Goal: Task Accomplishment & Management: Complete application form

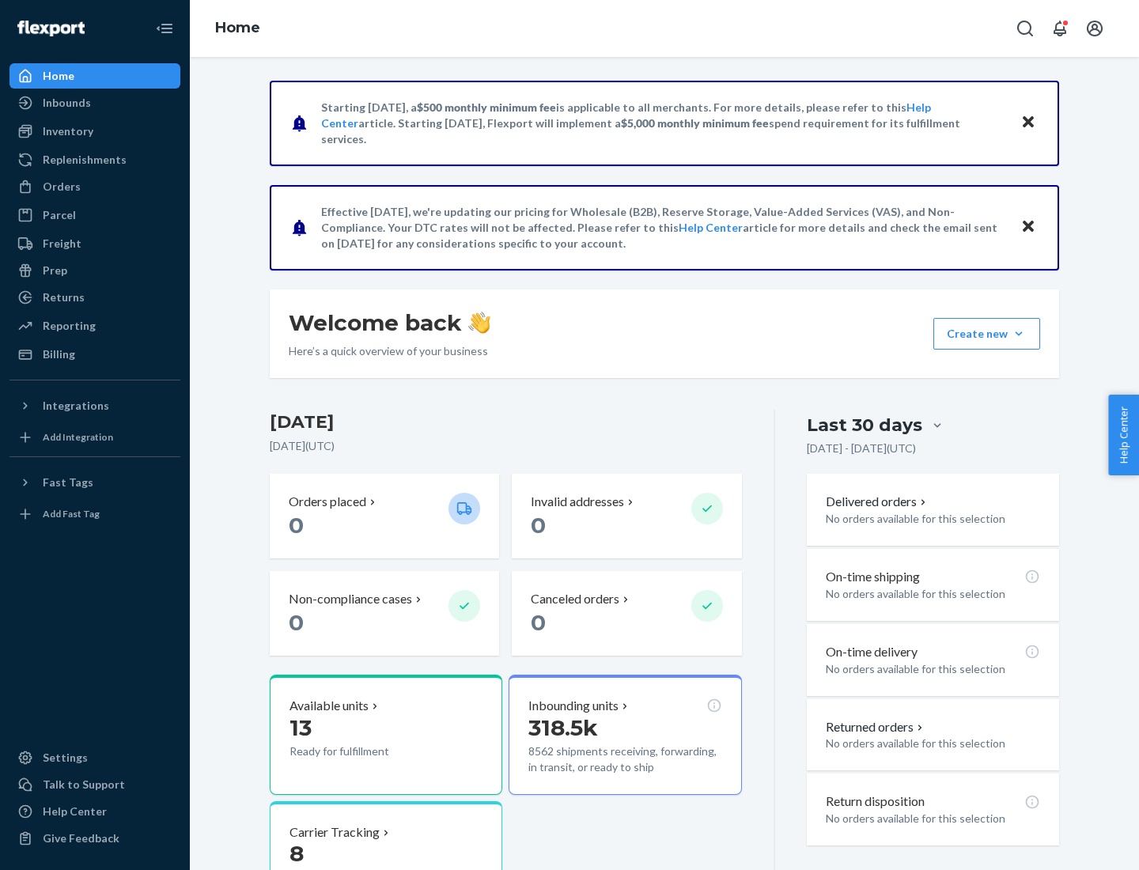
click at [1018, 334] on button "Create new Create new inbound Create new order Create new product" at bounding box center [986, 334] width 107 height 32
click at [95, 103] on div "Inbounds" at bounding box center [95, 103] width 168 height 22
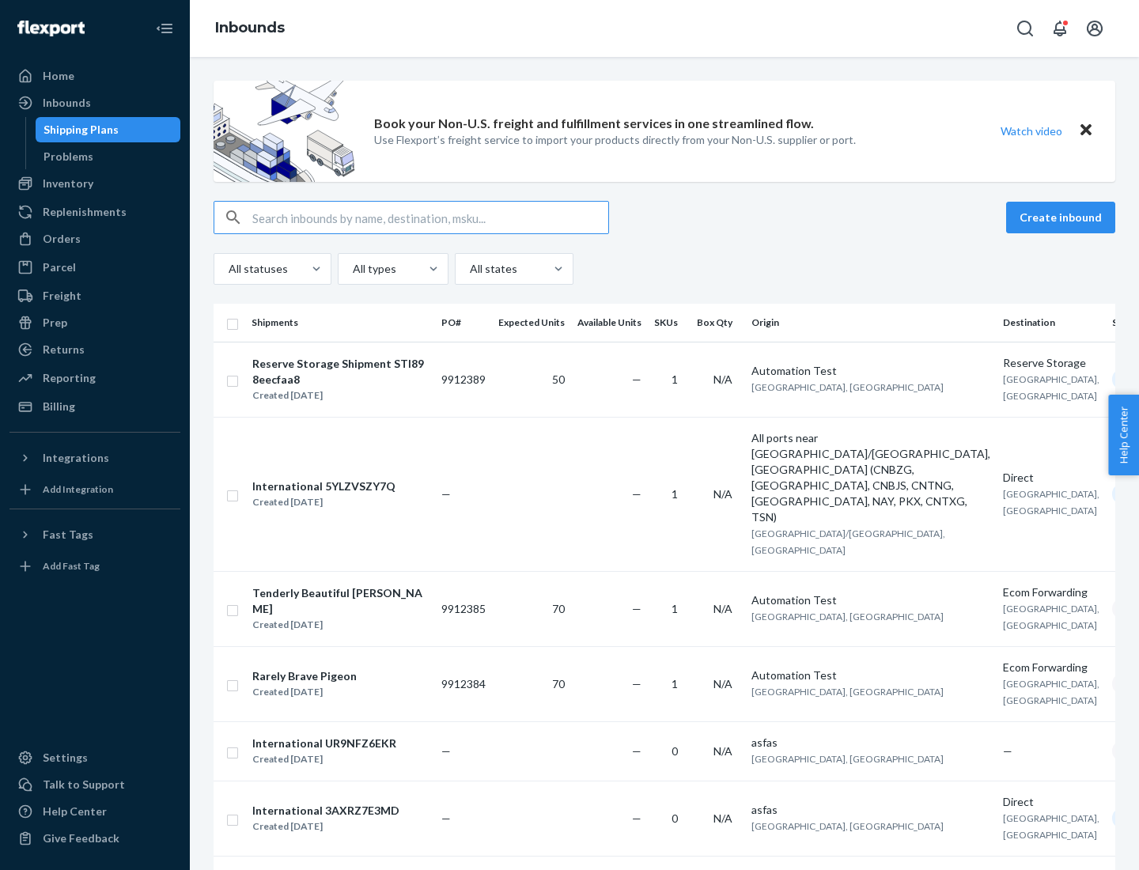
click at [1063, 217] on button "Create inbound" at bounding box center [1060, 218] width 109 height 32
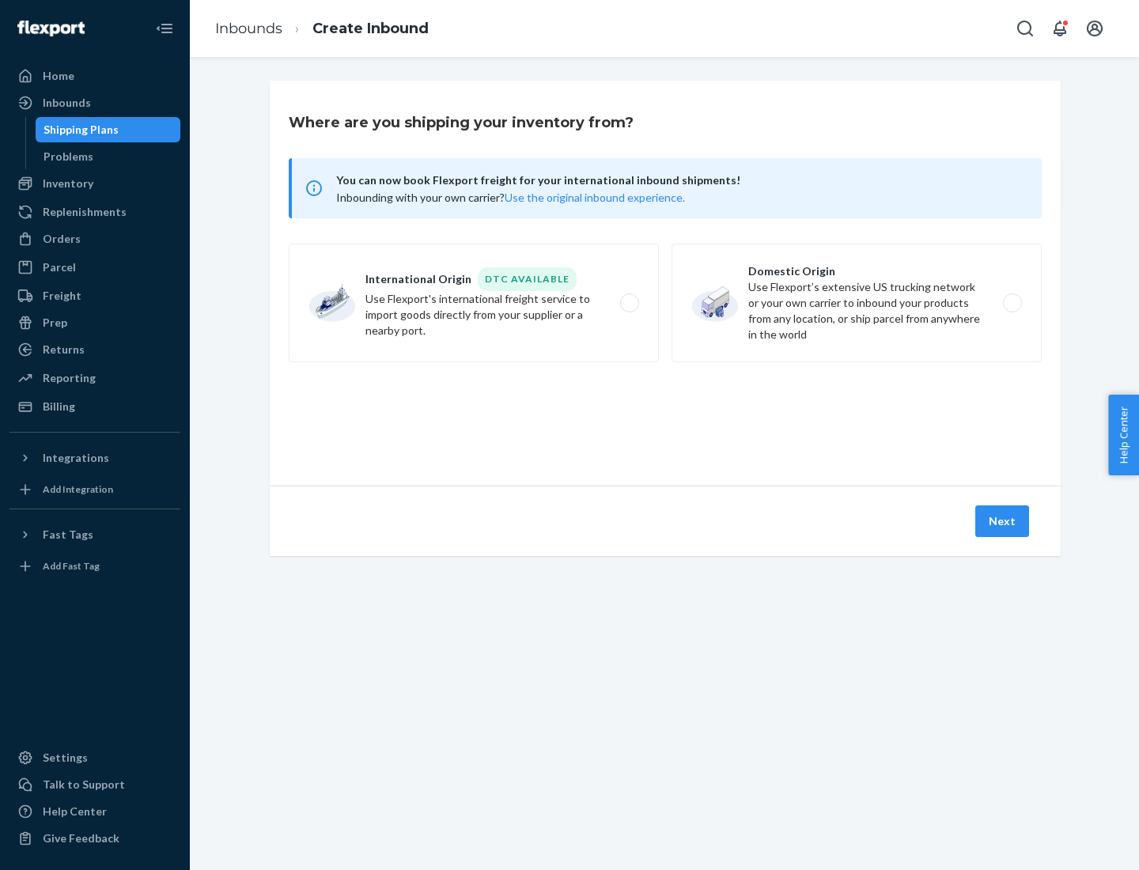
click at [856, 303] on label "Domestic Origin Use Flexport’s extensive US trucking network or your own carrie…" at bounding box center [856, 303] width 370 height 119
click at [1011, 303] on input "Domestic Origin Use Flexport’s extensive US trucking network or your own carrie…" at bounding box center [1016, 303] width 10 height 10
radio input "true"
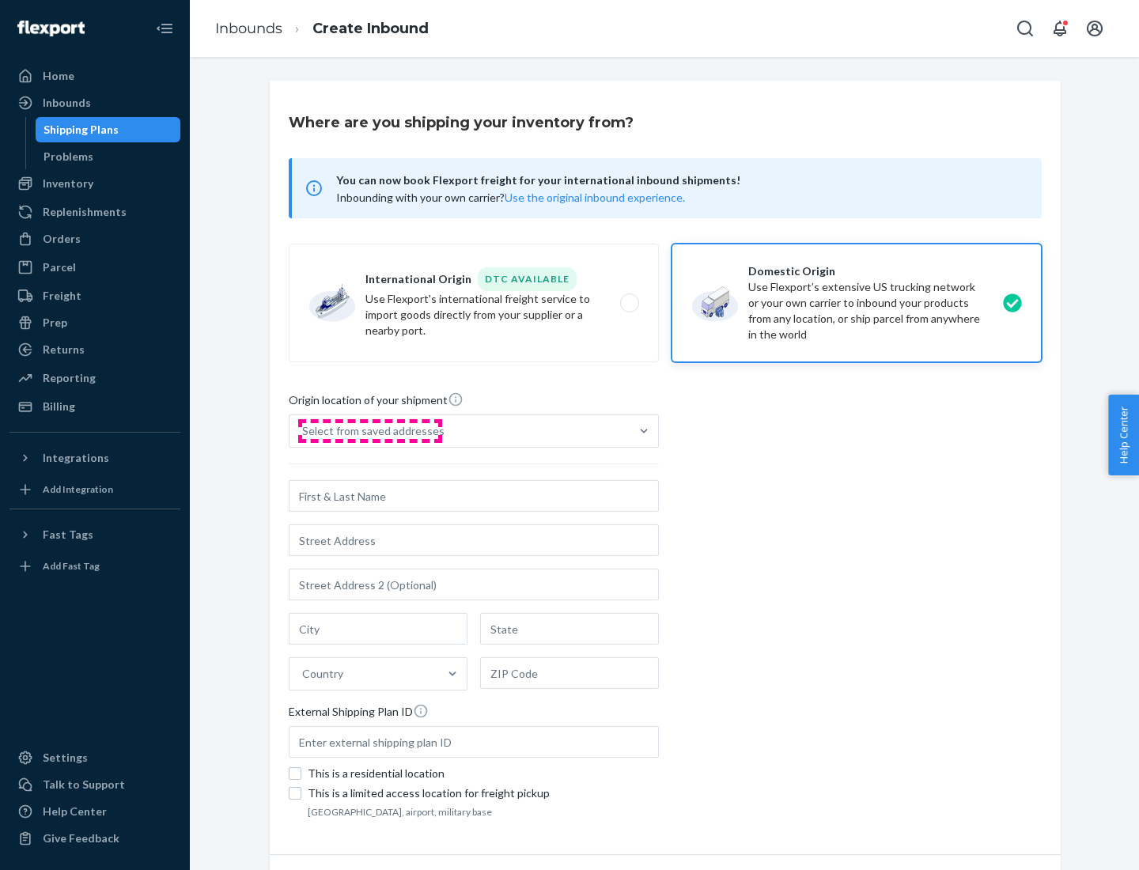
click at [369, 431] on div "Select from saved addresses" at bounding box center [373, 431] width 142 height 16
click at [304, 431] on input "Select from saved addresses" at bounding box center [303, 431] width 2 height 16
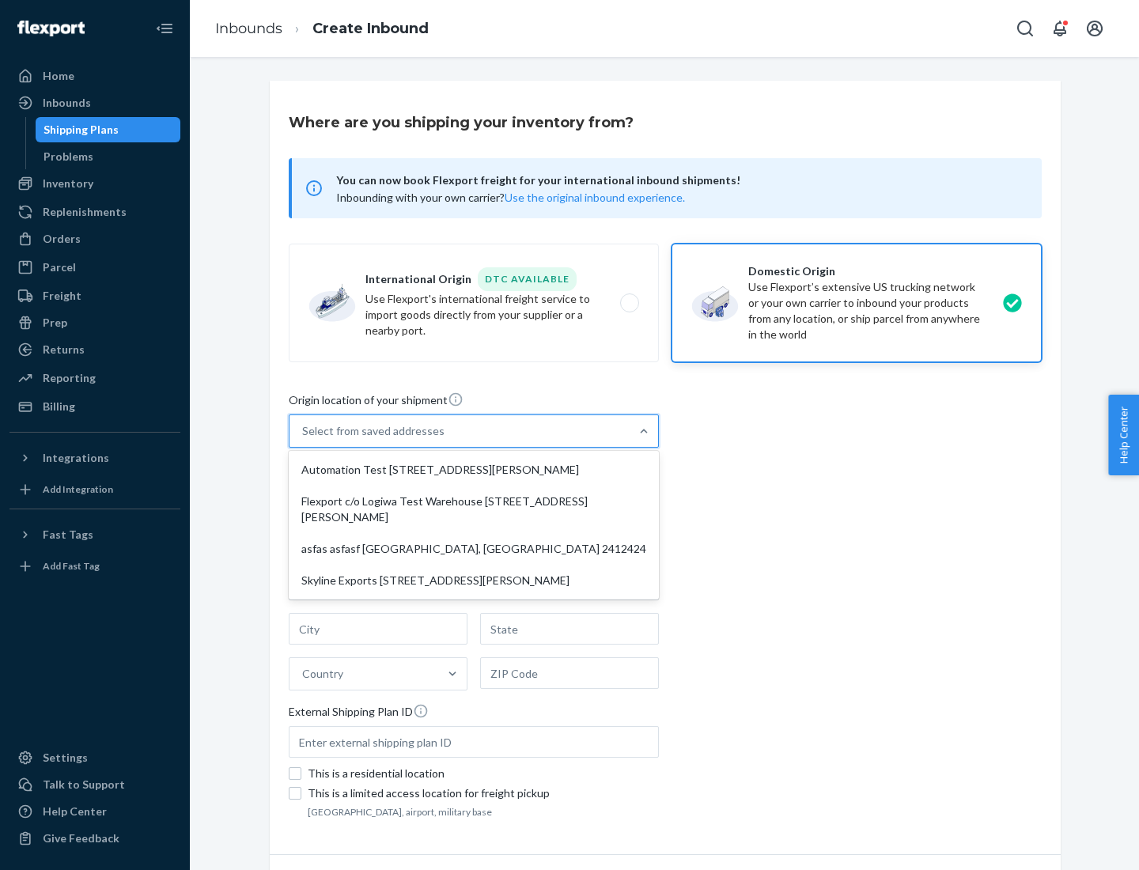
scroll to position [6, 0]
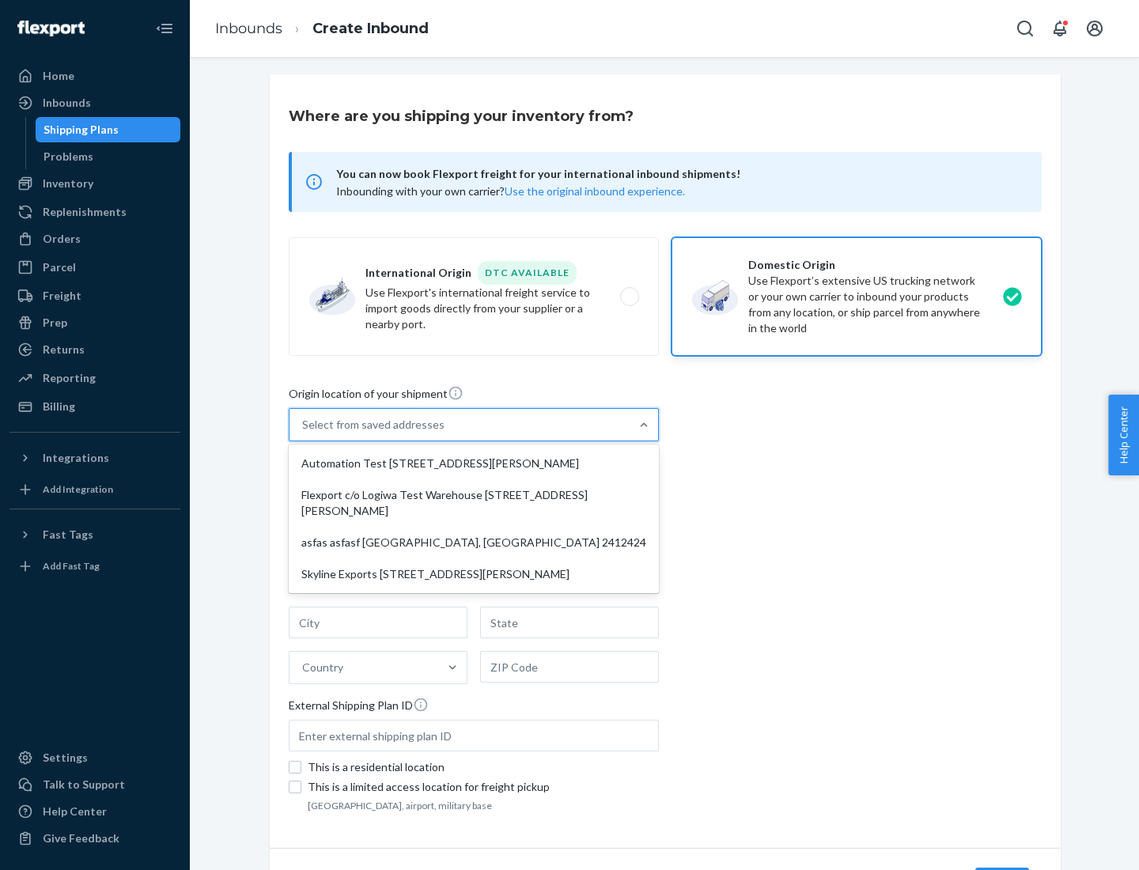
click at [474, 463] on div "Automation Test [STREET_ADDRESS][PERSON_NAME]" at bounding box center [474, 464] width 364 height 32
click at [304, 432] on input "option Automation Test [STREET_ADDRESS][PERSON_NAME] focused, 1 of 4. 4 results…" at bounding box center [303, 425] width 2 height 16
type input "Automation Test"
type input "9th Floor"
type input "[GEOGRAPHIC_DATA]"
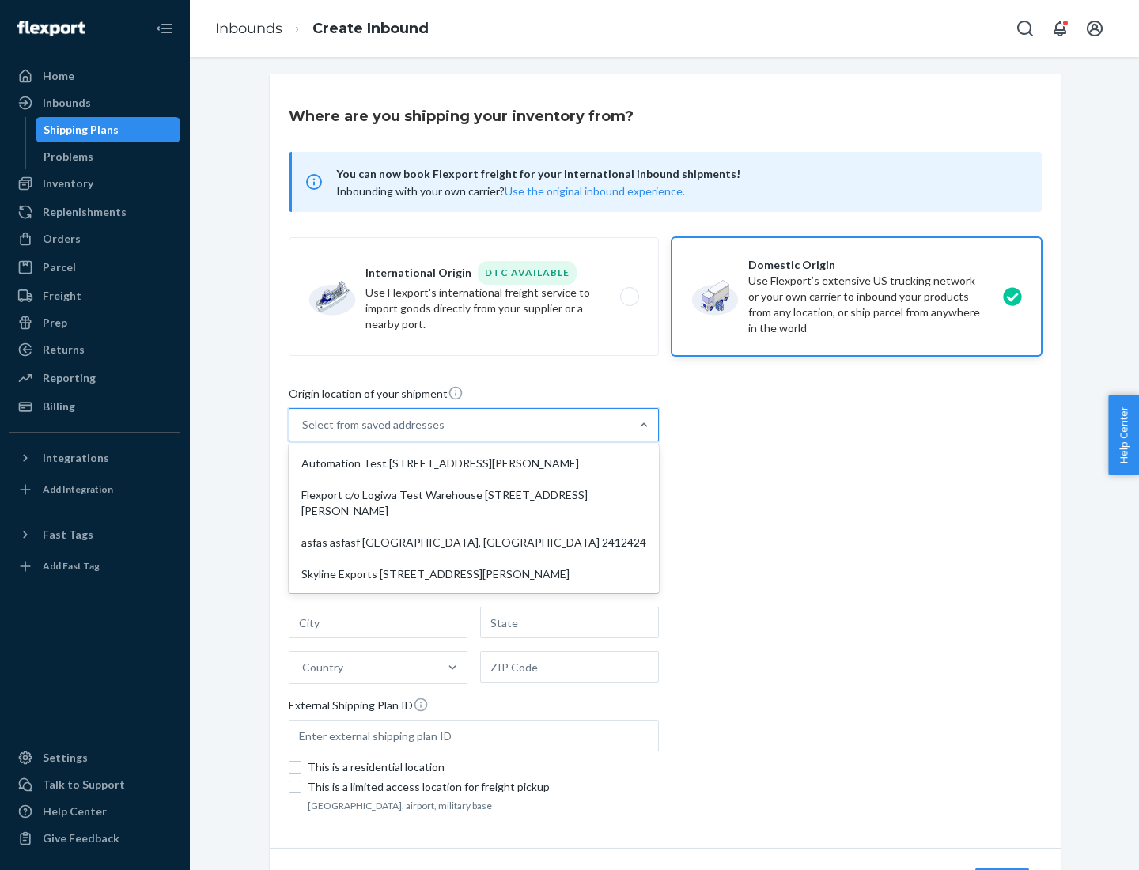
type input "CA"
type input "94104"
type input "[STREET_ADDRESS][PERSON_NAME]"
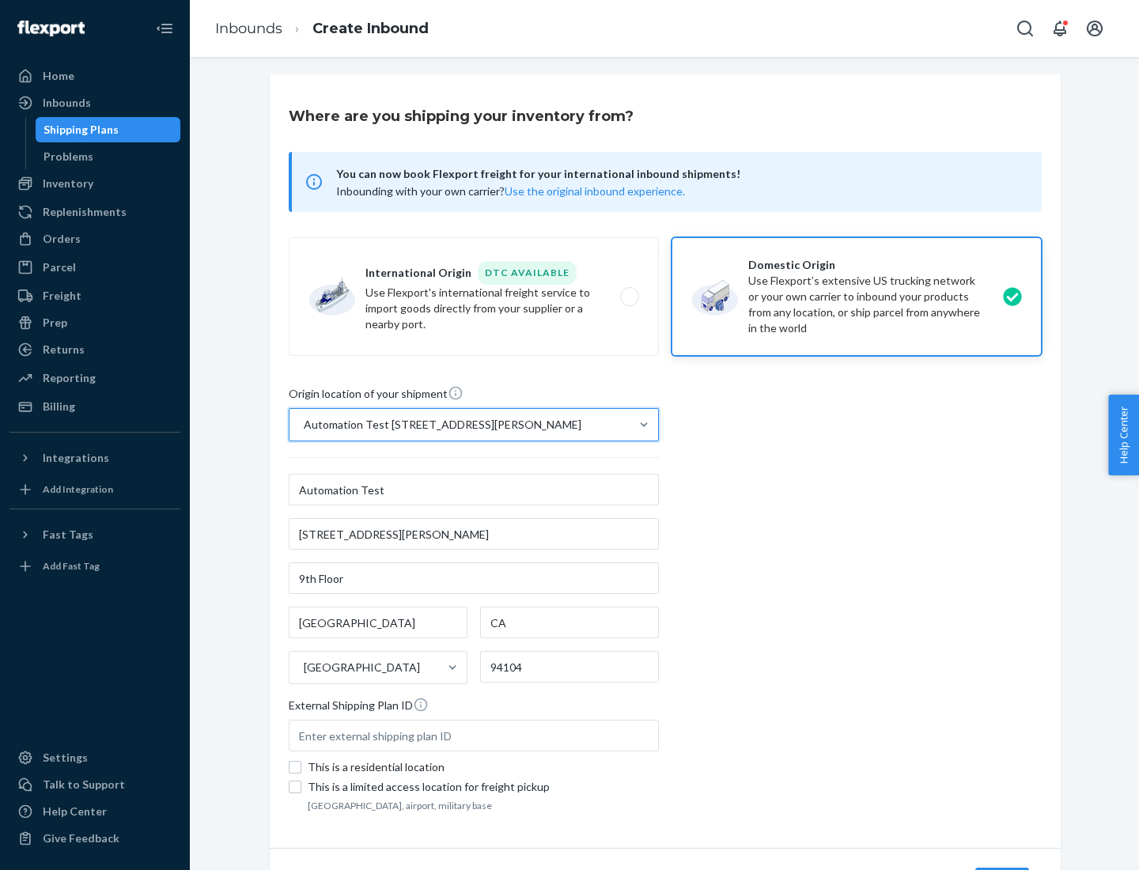
scroll to position [93, 0]
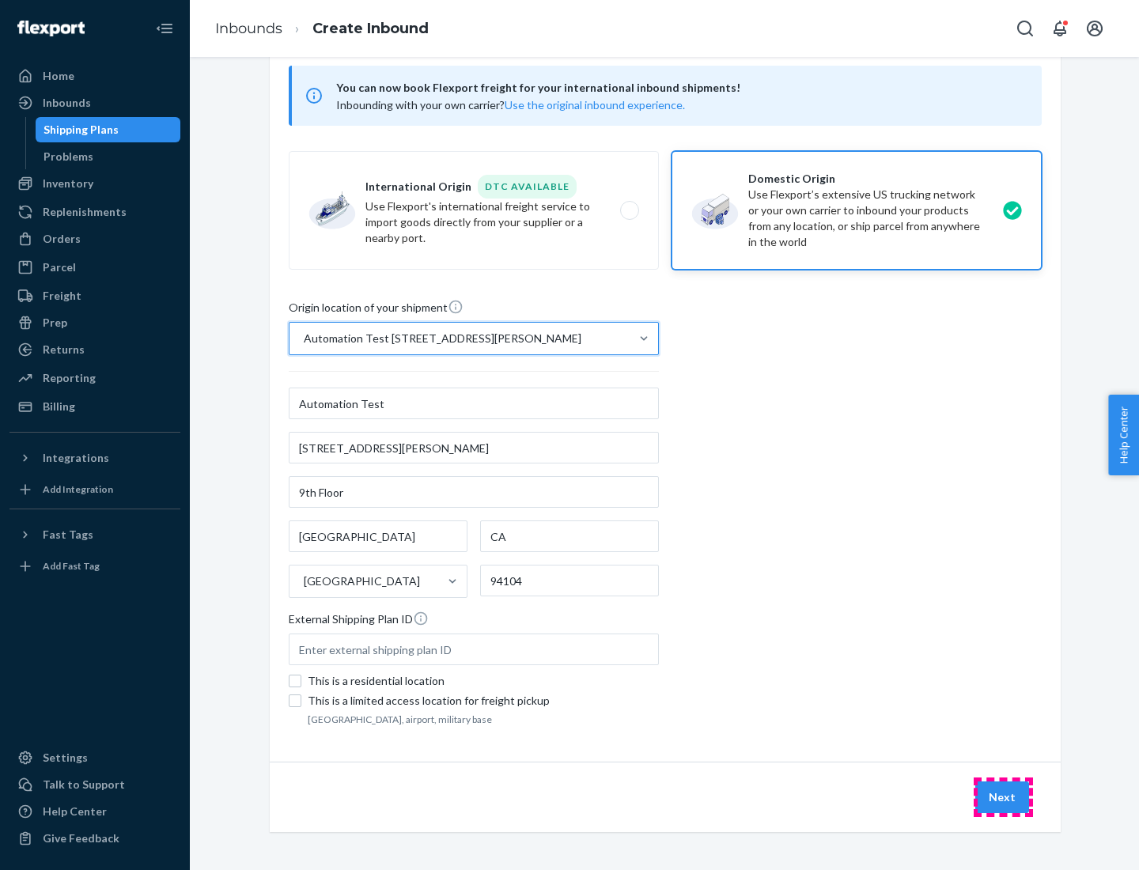
click at [1003, 797] on button "Next" at bounding box center [1002, 797] width 54 height 32
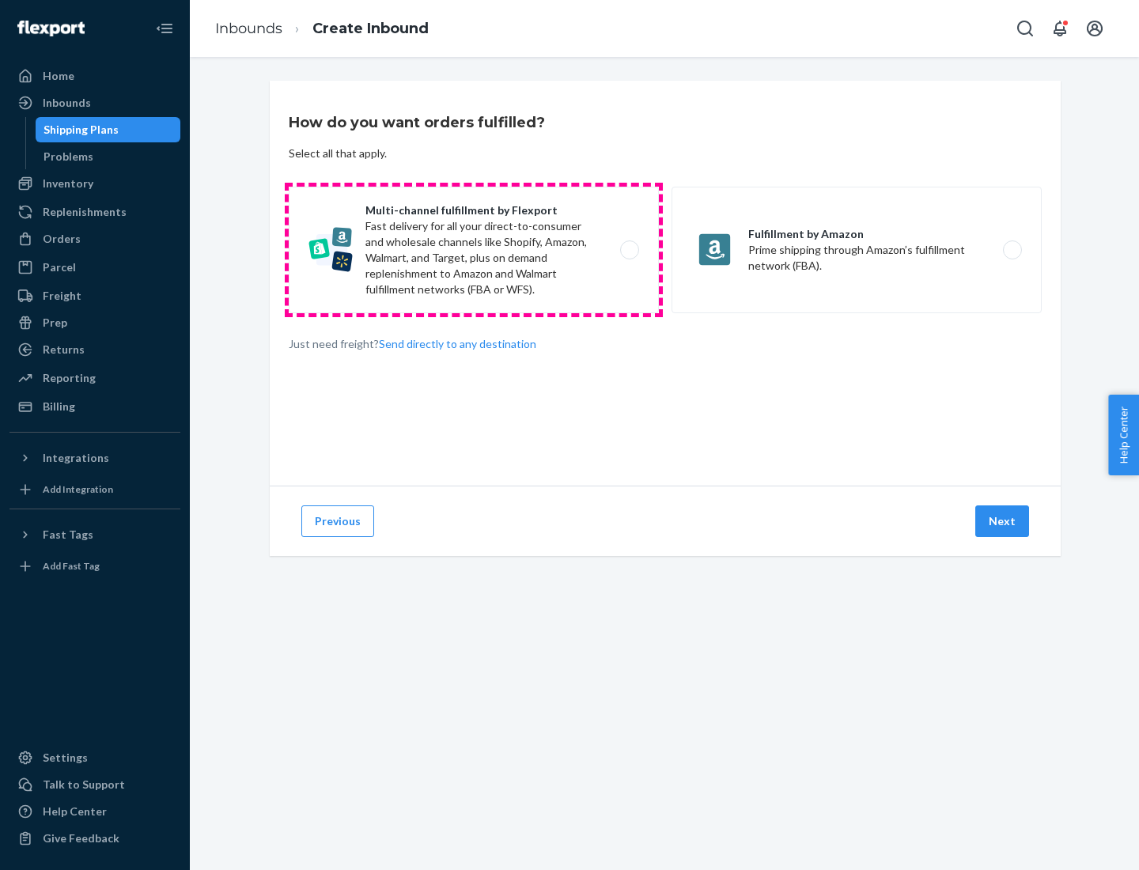
click at [474, 250] on label "Multi-channel fulfillment by Flexport Fast delivery for all your direct-to-cons…" at bounding box center [474, 250] width 370 height 127
click at [629, 250] on input "Multi-channel fulfillment by Flexport Fast delivery for all your direct-to-cons…" at bounding box center [634, 250] width 10 height 10
radio input "true"
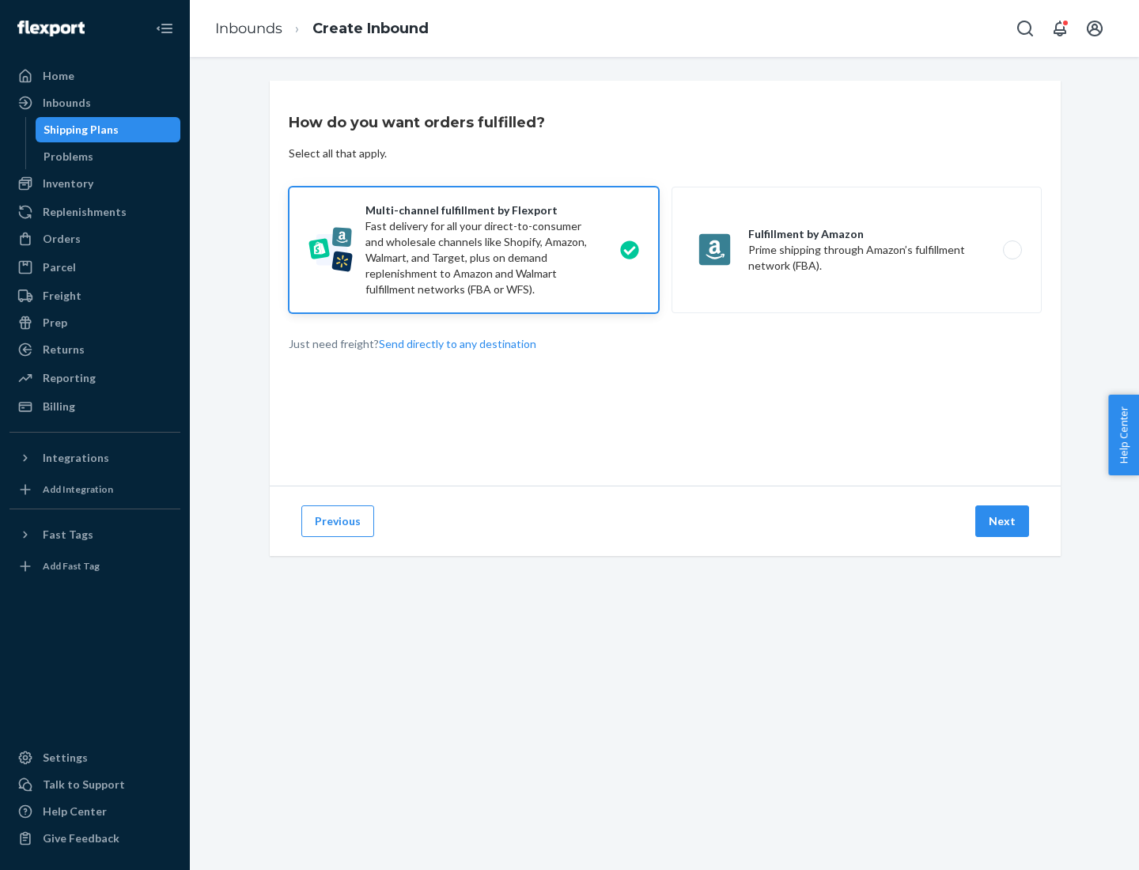
click at [1003, 521] on button "Next" at bounding box center [1002, 521] width 54 height 32
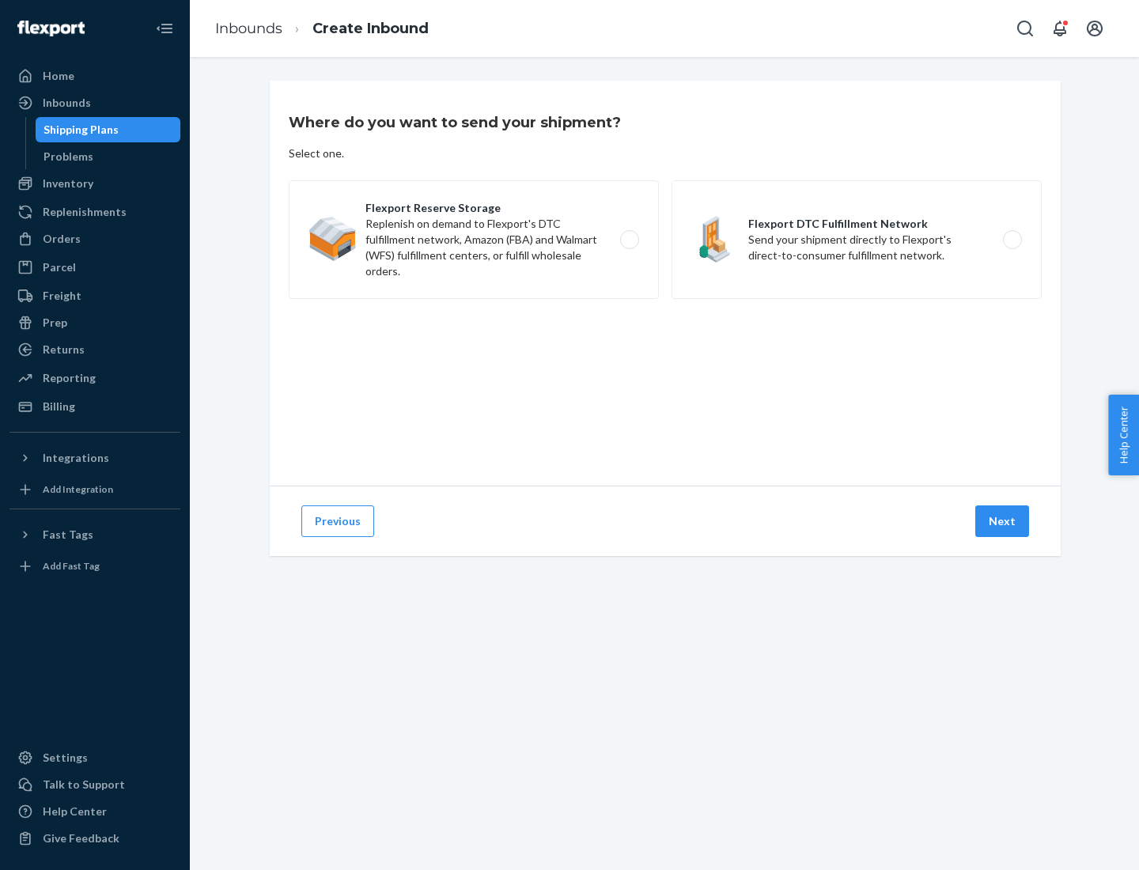
click at [856, 240] on label "Flexport DTC Fulfillment Network Send your shipment directly to Flexport's dire…" at bounding box center [856, 239] width 370 height 119
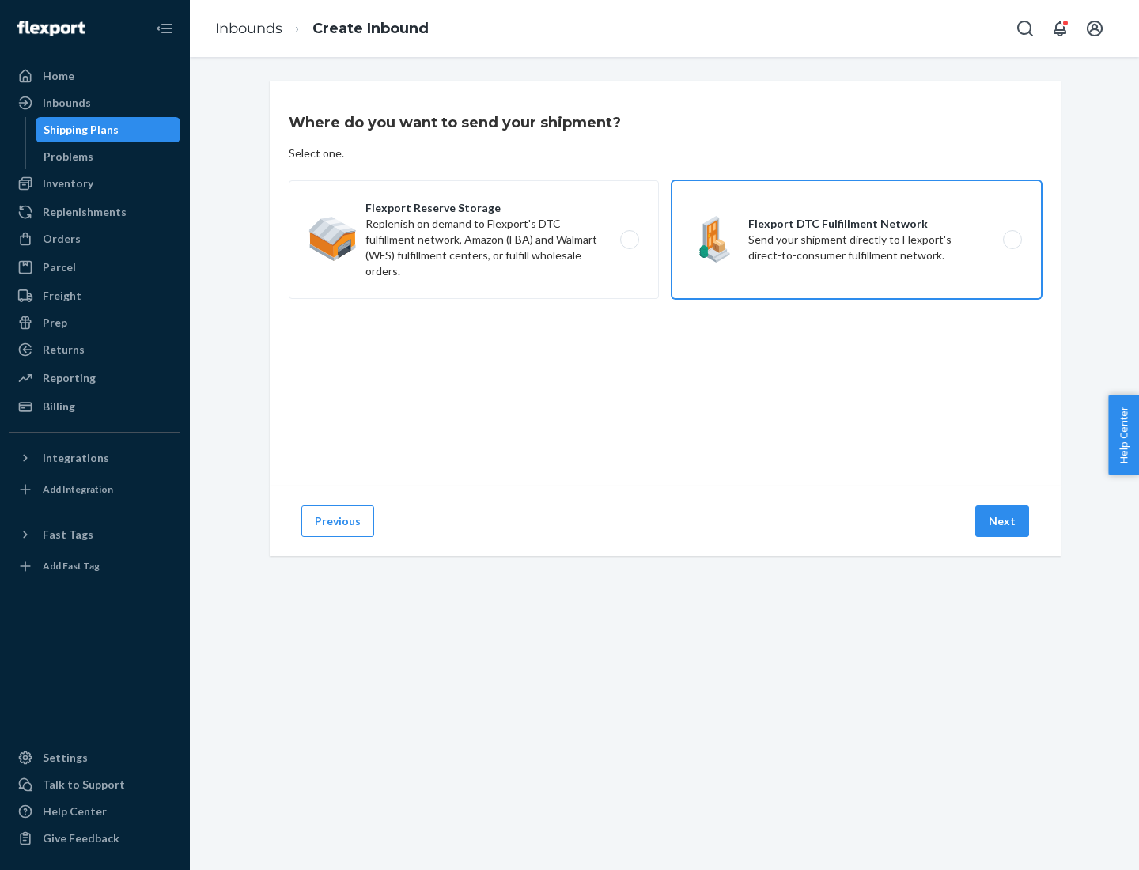
click at [1011, 240] on input "Flexport DTC Fulfillment Network Send your shipment directly to Flexport's dire…" at bounding box center [1016, 240] width 10 height 10
radio input "true"
click at [1003, 521] on button "Next" at bounding box center [1002, 521] width 54 height 32
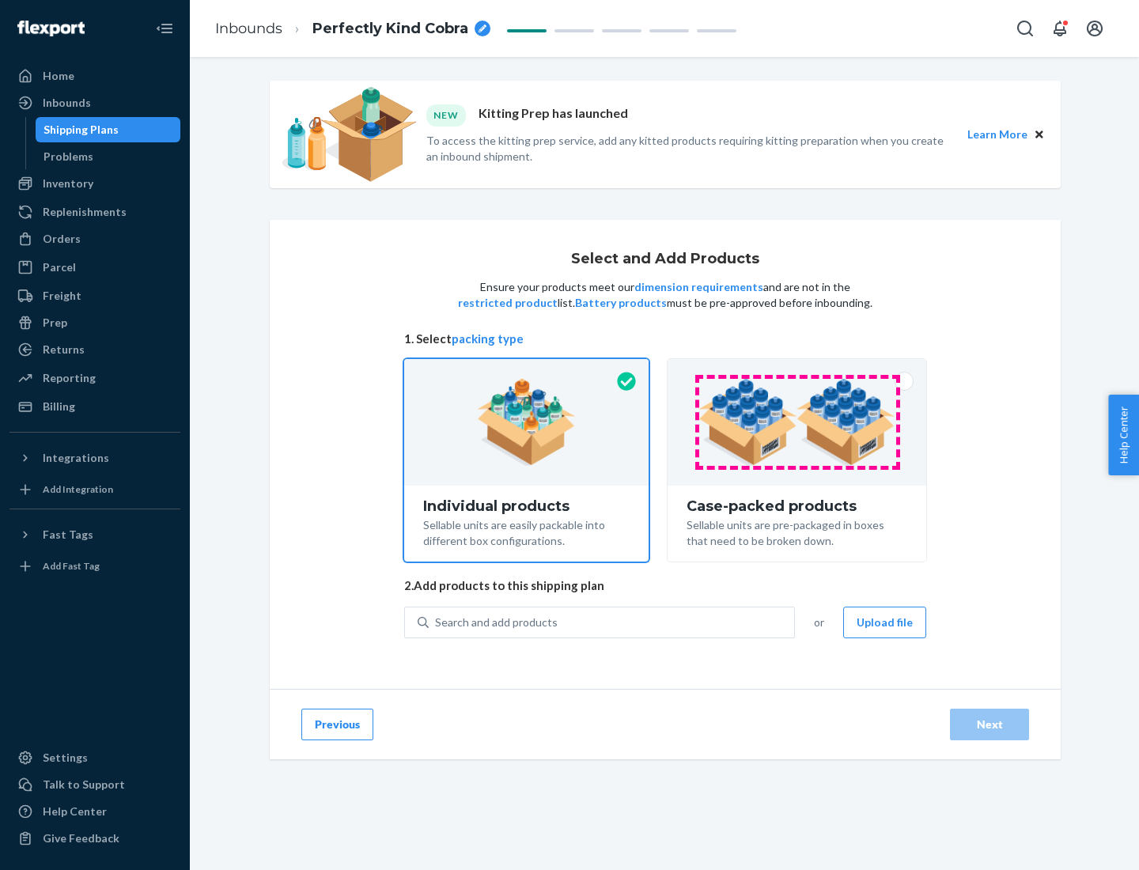
click at [797, 422] on img at bounding box center [796, 422] width 197 height 87
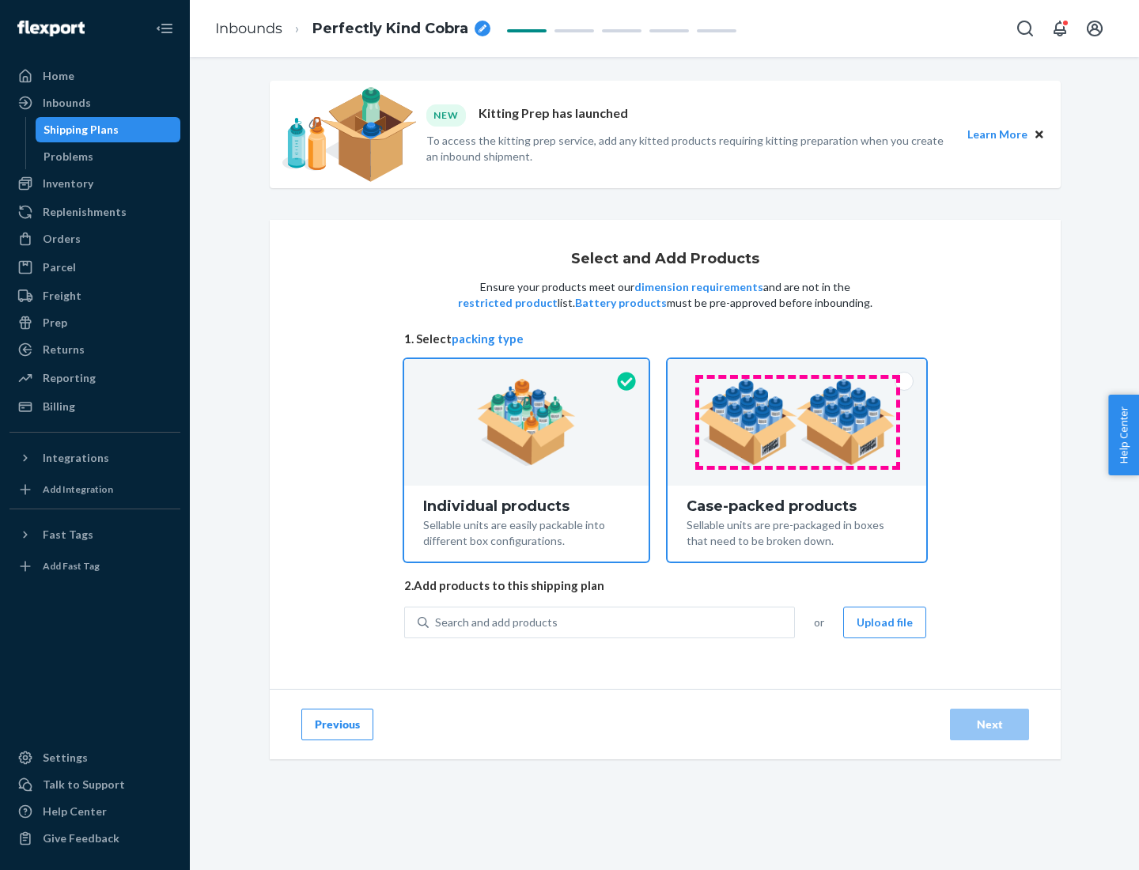
click at [797, 369] on input "Case-packed products Sellable units are pre-packaged in boxes that need to be b…" at bounding box center [796, 364] width 10 height 10
radio input "true"
radio input "false"
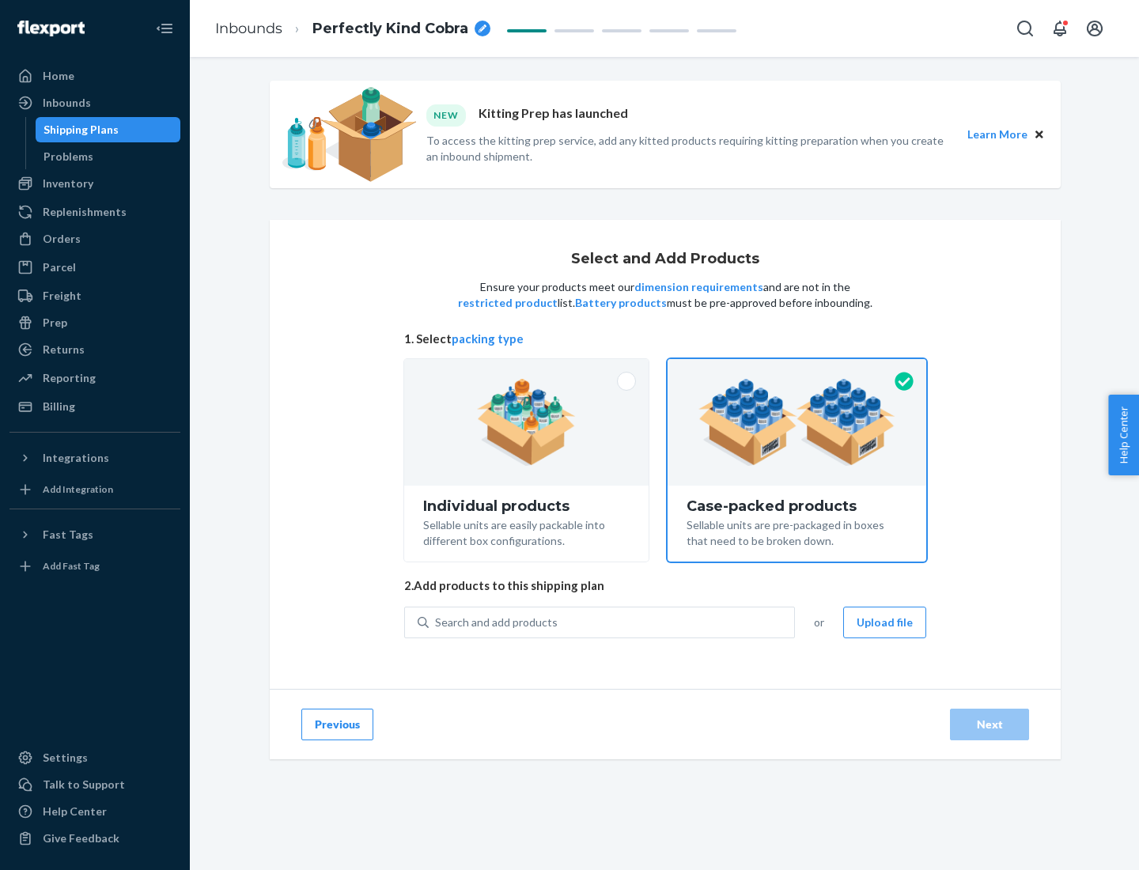
click at [612, 621] on div "Search and add products" at bounding box center [611, 622] width 365 height 28
click at [436, 621] on input "Search and add products" at bounding box center [436, 622] width 2 height 16
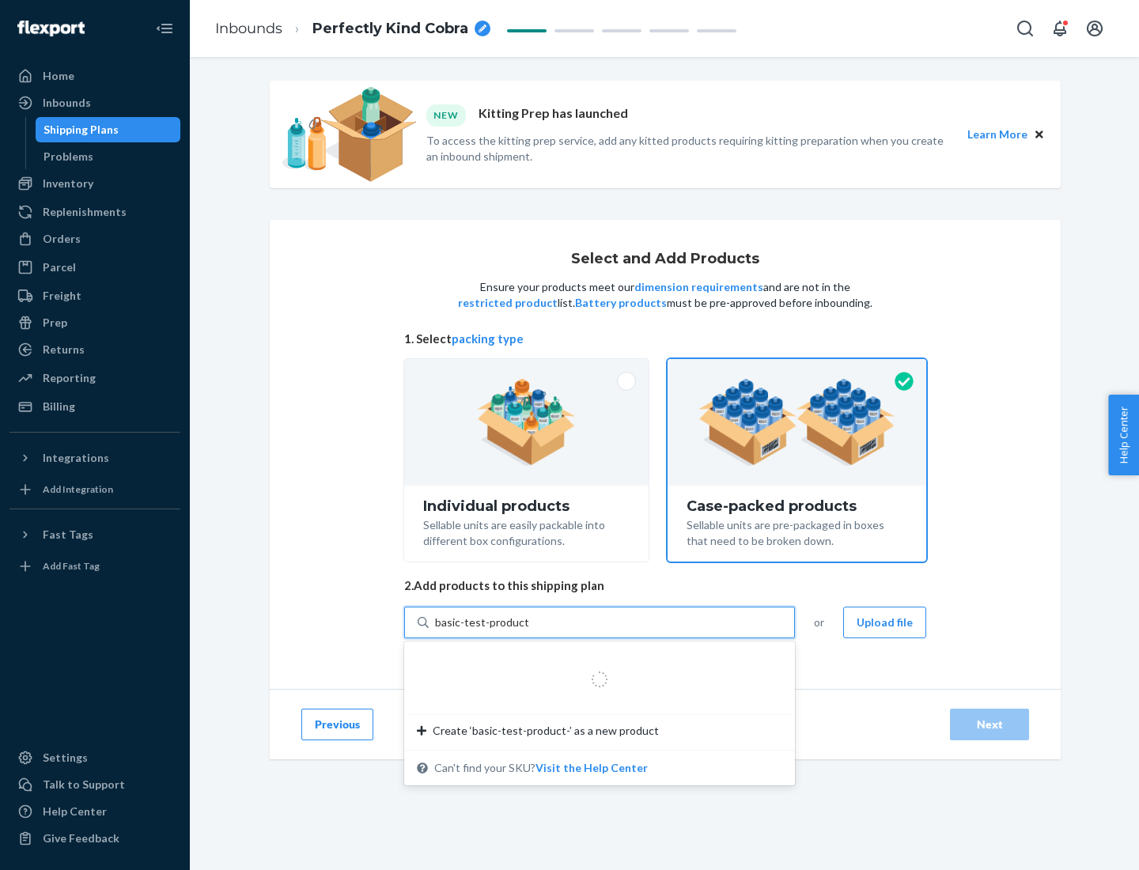
type input "basic-test-product-1"
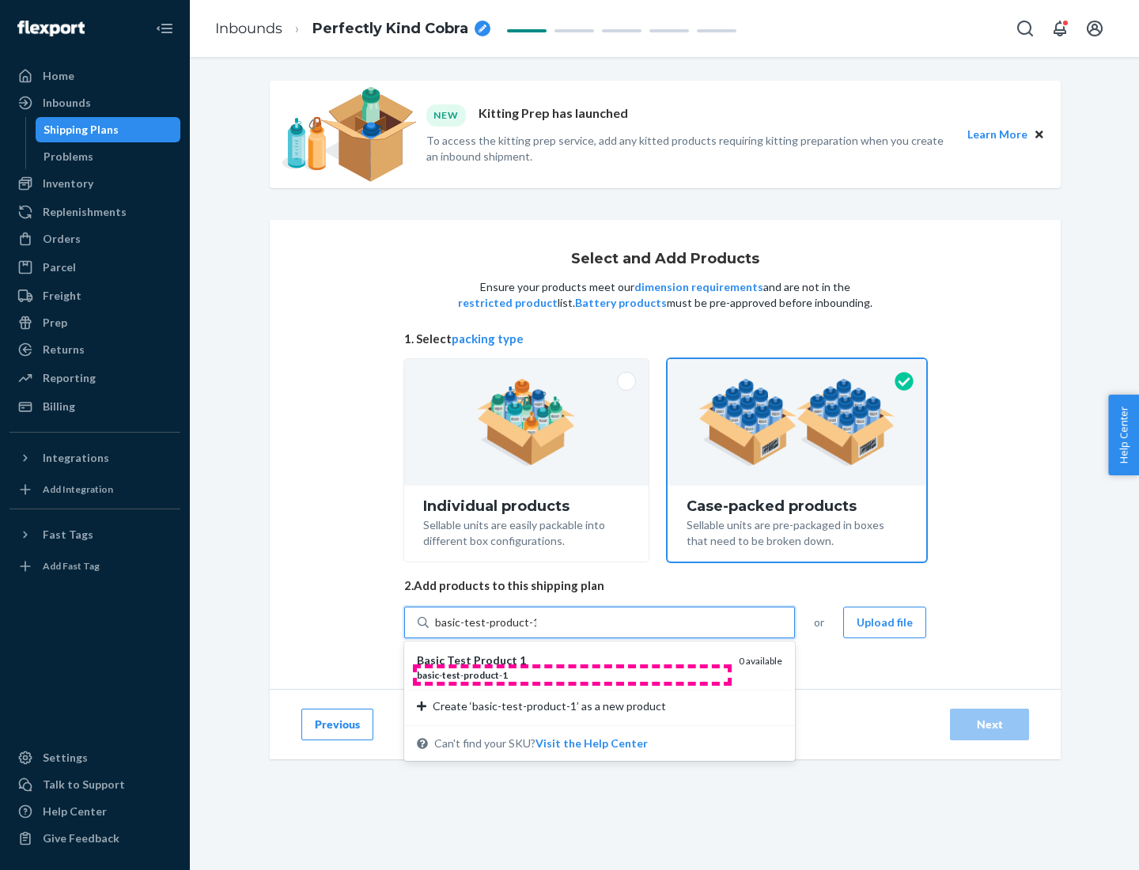
click at [572, 674] on div "basic - test - product - 1" at bounding box center [571, 674] width 309 height 13
click at [536, 630] on input "basic-test-product-1" at bounding box center [485, 622] width 101 height 16
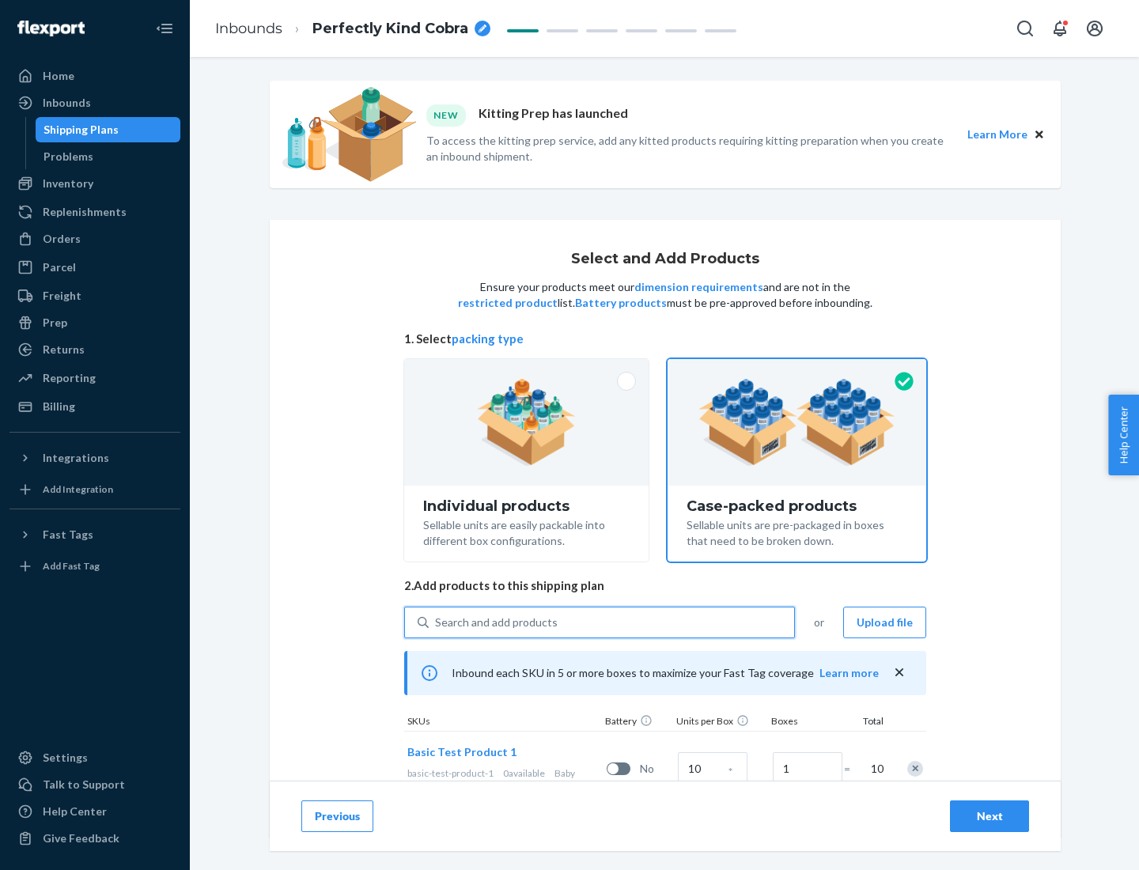
scroll to position [57, 0]
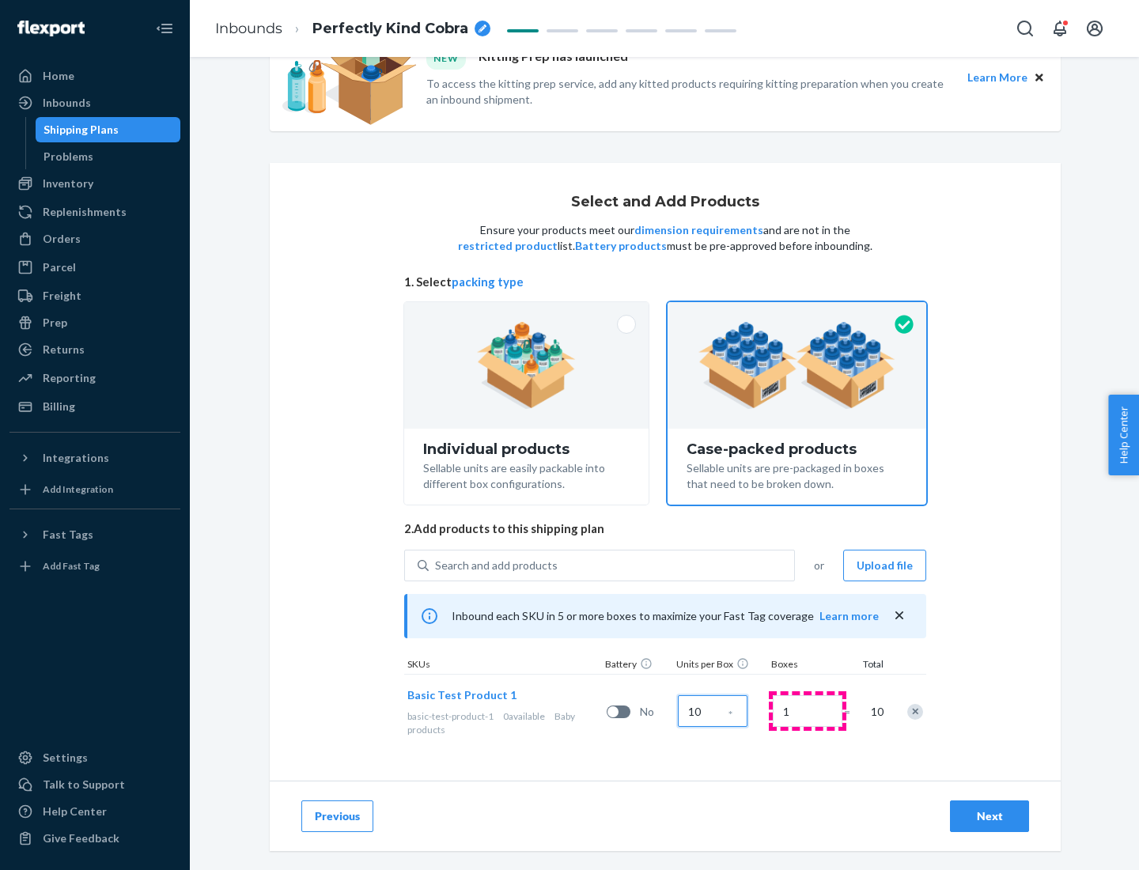
type input "10"
type input "7"
click at [989, 816] on div "Next" at bounding box center [989, 816] width 52 height 16
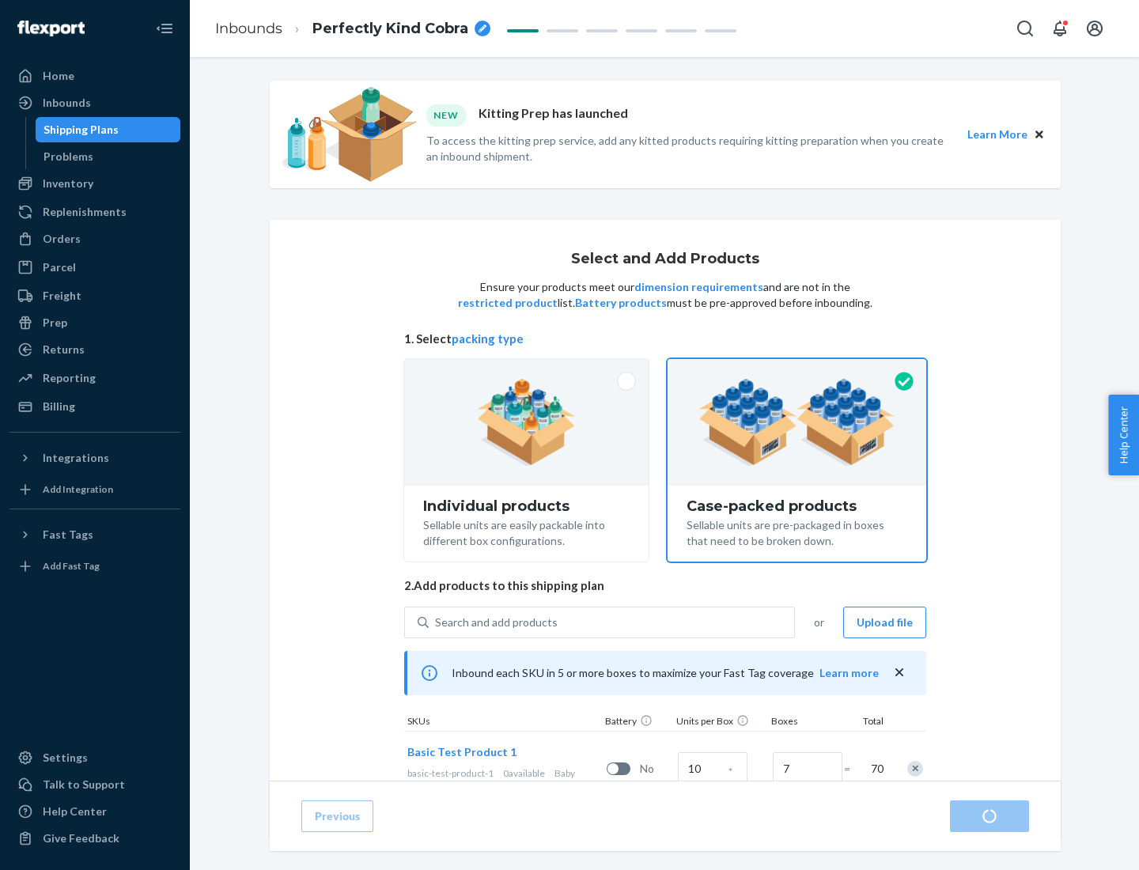
radio input "true"
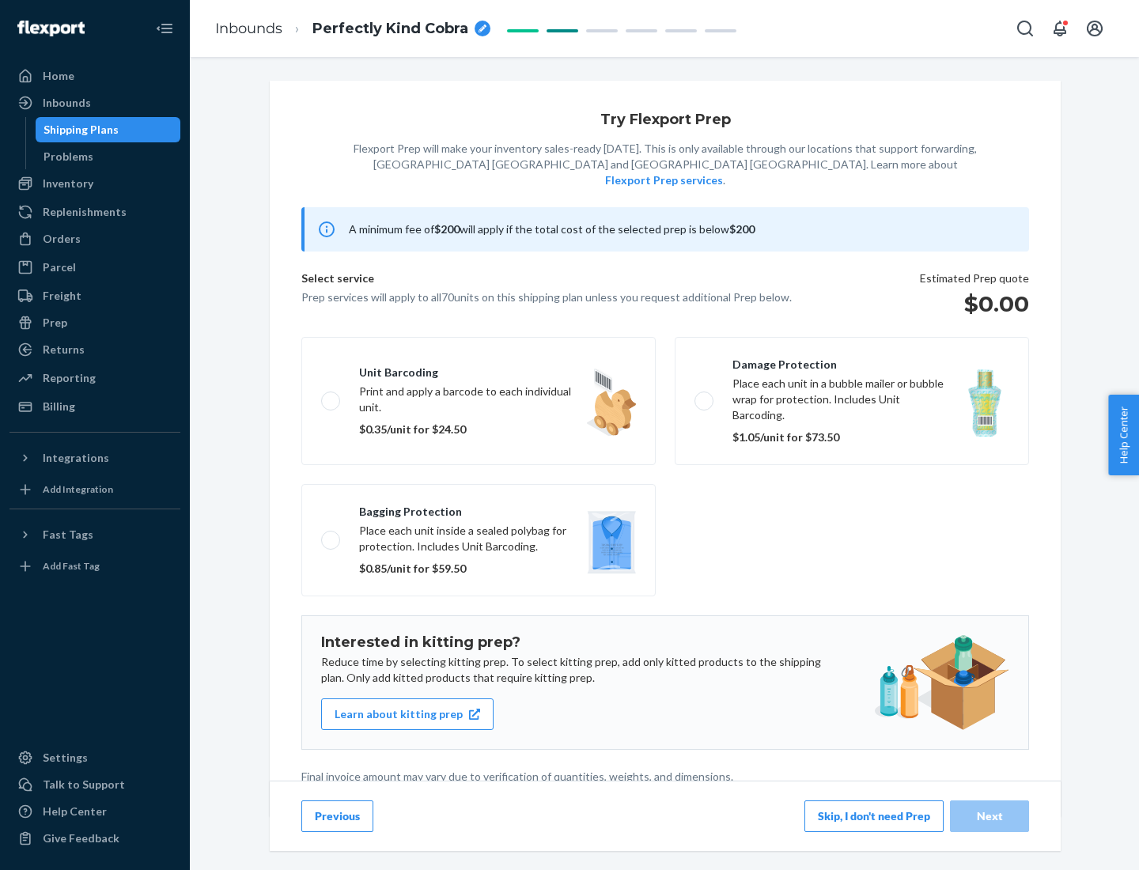
scroll to position [4, 0]
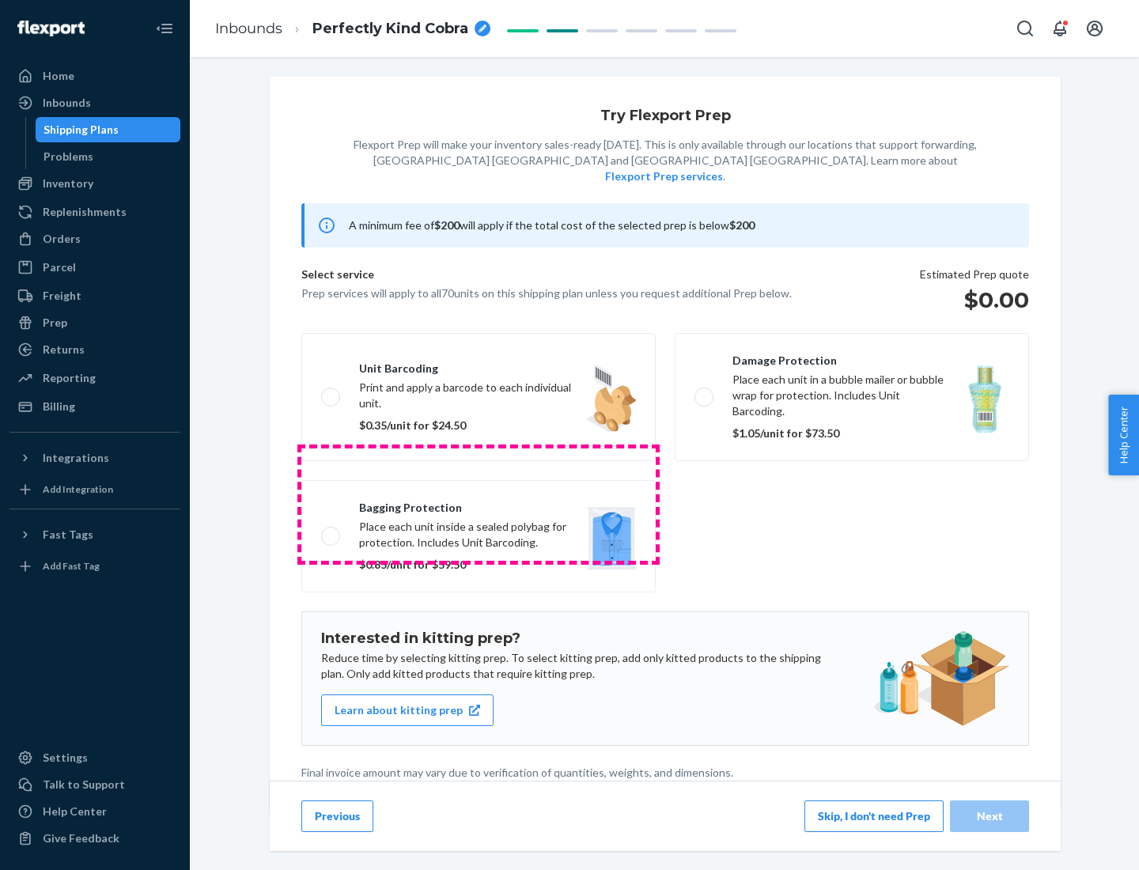
click at [478, 504] on label "Bagging protection Place each unit inside a sealed polybag for protection. Incl…" at bounding box center [478, 536] width 354 height 112
click at [331, 531] on input "Bagging protection Place each unit inside a sealed polybag for protection. Incl…" at bounding box center [326, 536] width 10 height 10
checkbox input "true"
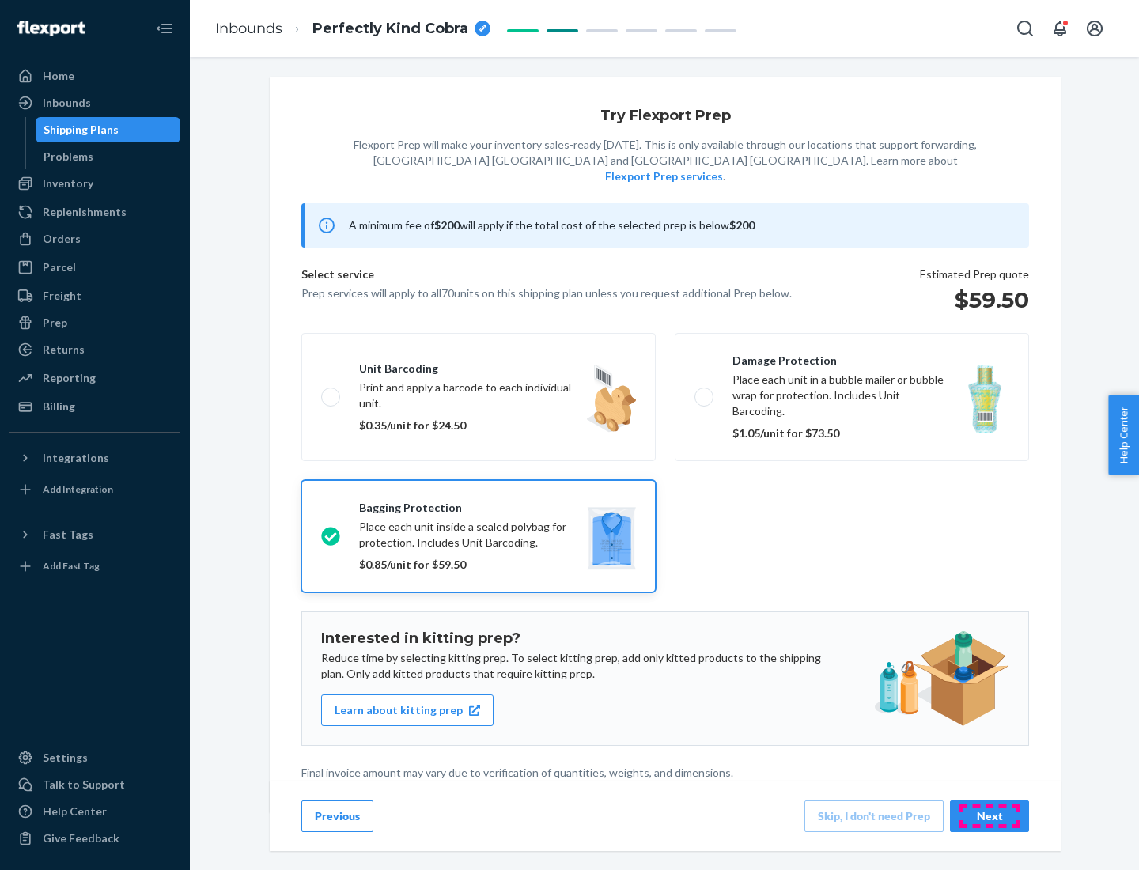
click at [989, 815] on div "Next" at bounding box center [989, 816] width 52 height 16
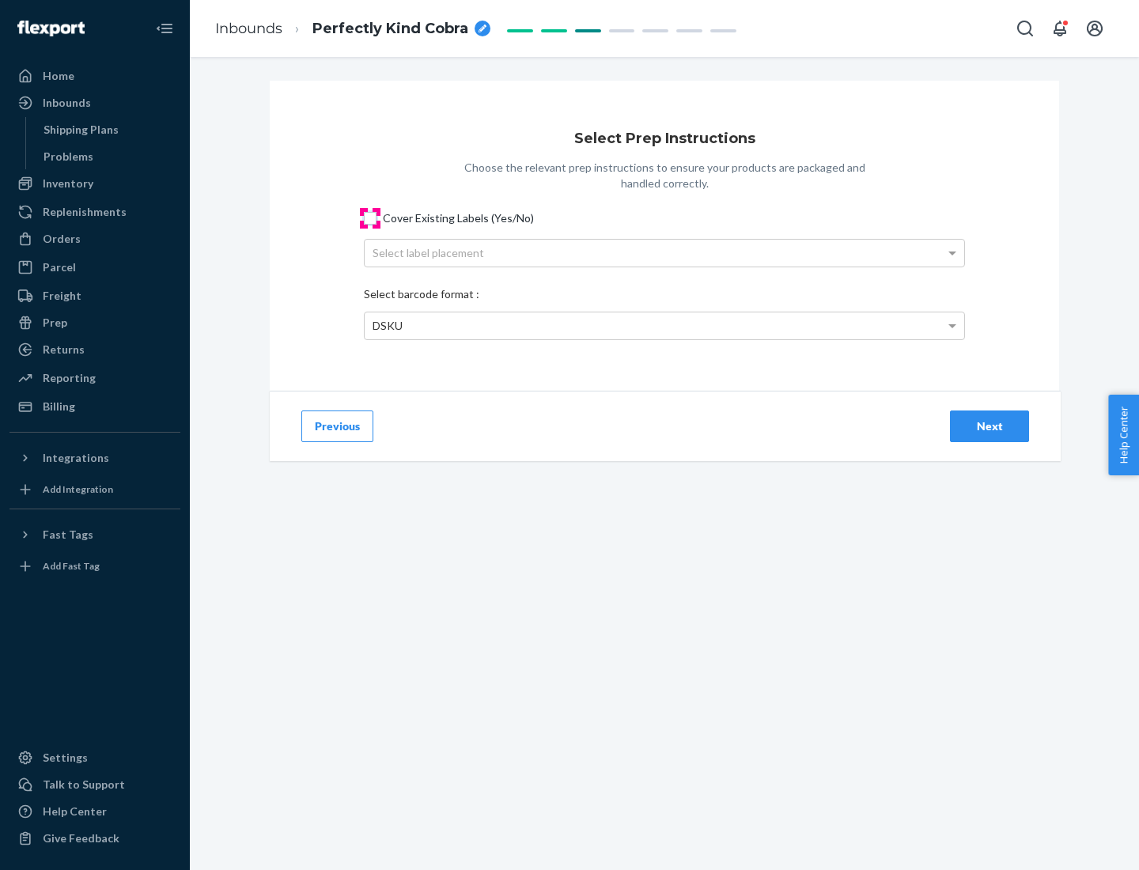
click at [370, 217] on input "Cover Existing Labels (Yes/No)" at bounding box center [370, 218] width 13 height 13
checkbox input "true"
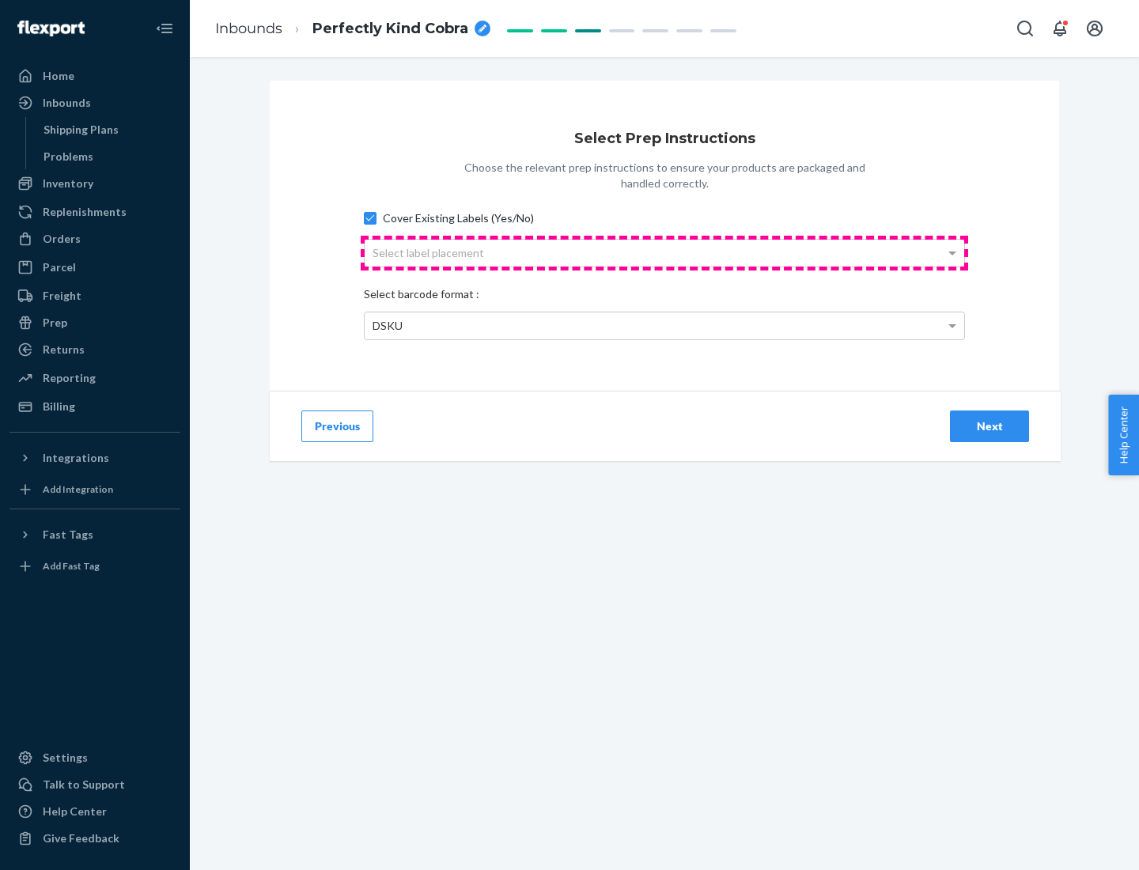
click at [664, 252] on div "Select label placement" at bounding box center [663, 253] width 599 height 27
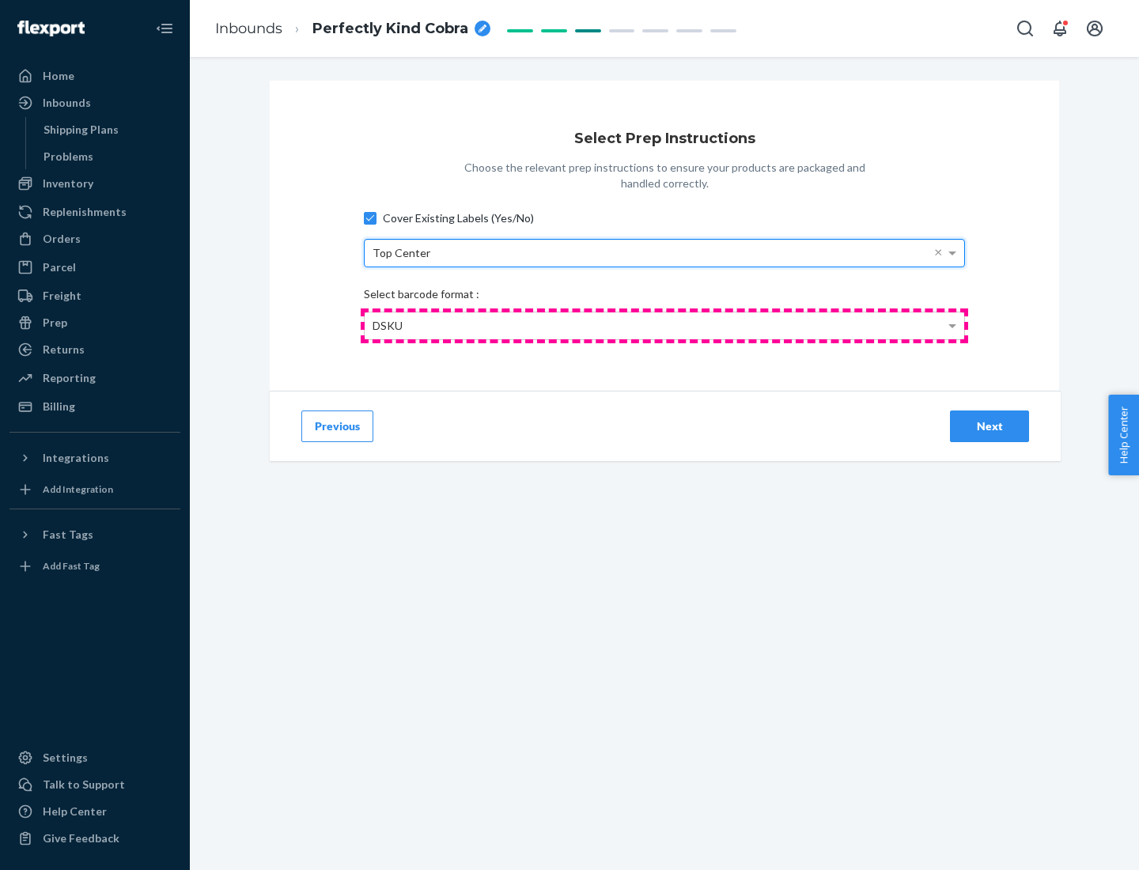
click at [664, 325] on div "DSKU" at bounding box center [663, 325] width 599 height 27
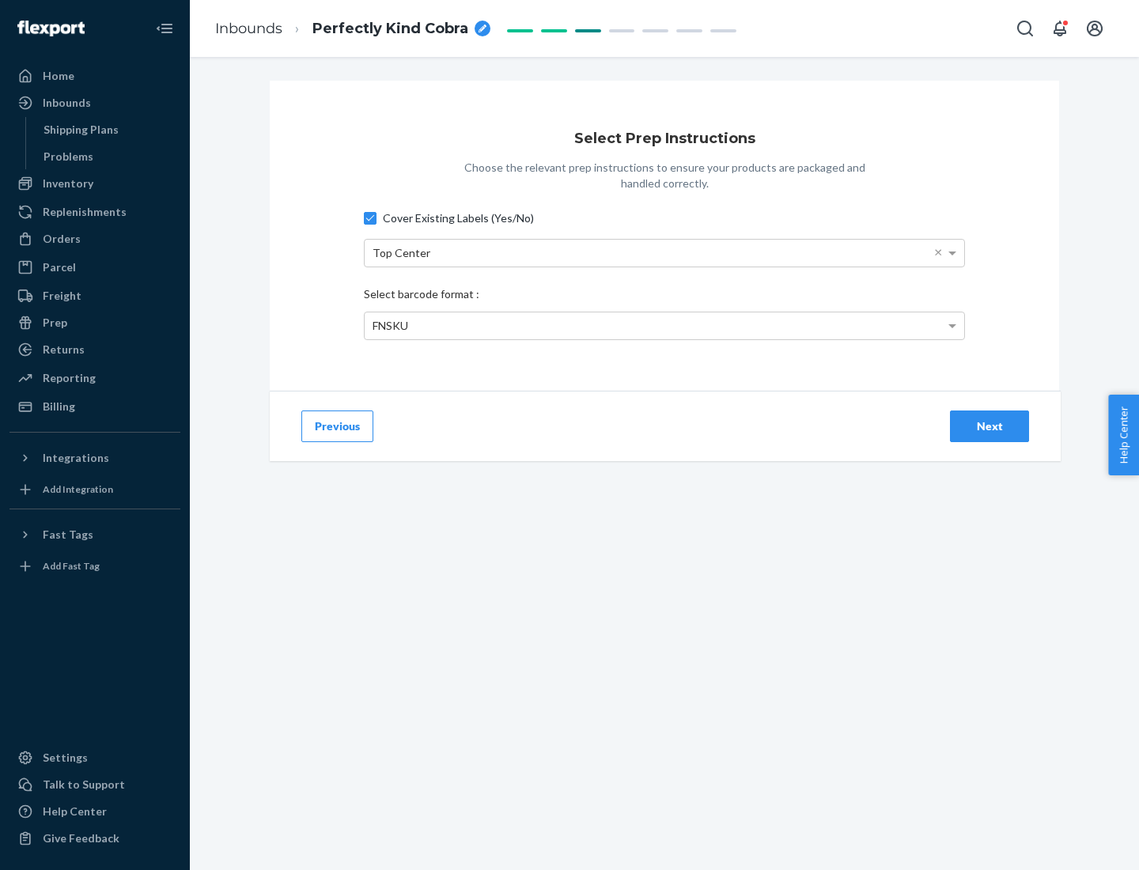
click at [989, 425] on div "Next" at bounding box center [989, 426] width 52 height 16
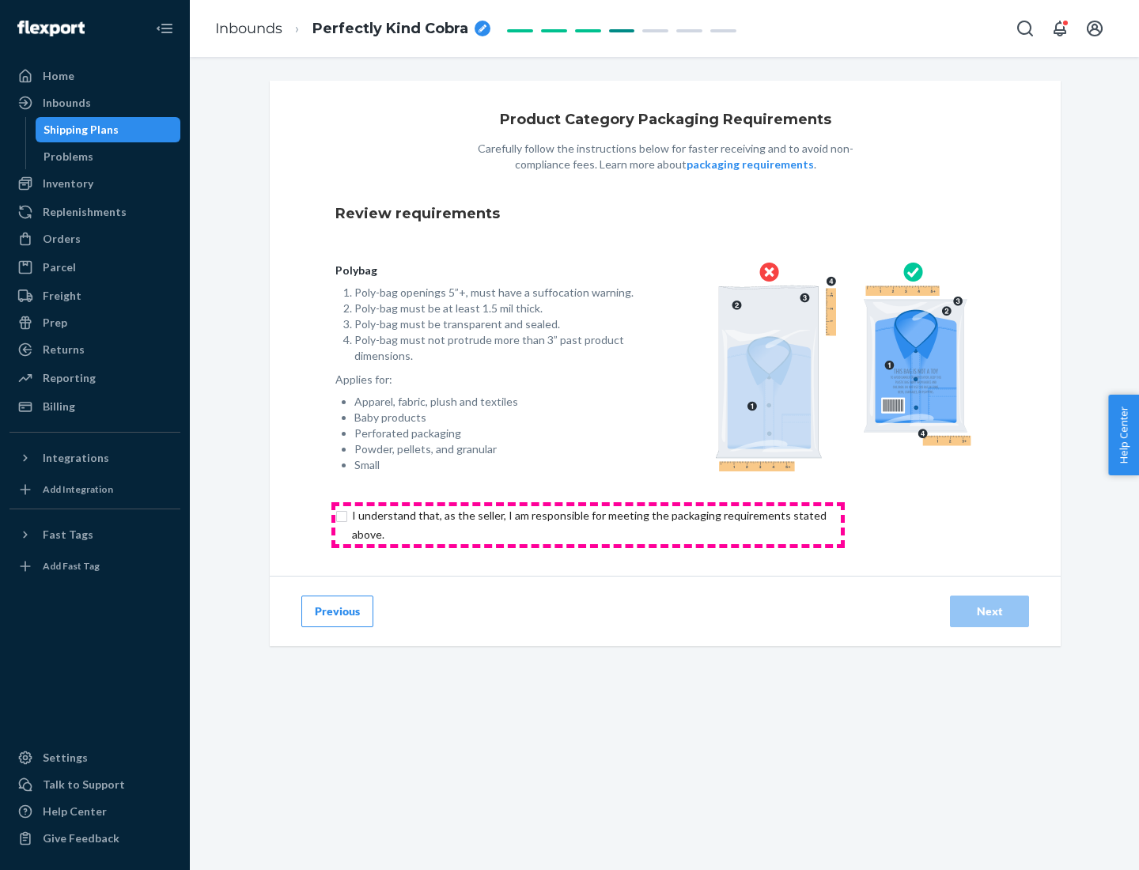
click at [587, 524] on input "checkbox" at bounding box center [598, 525] width 526 height 38
checkbox input "true"
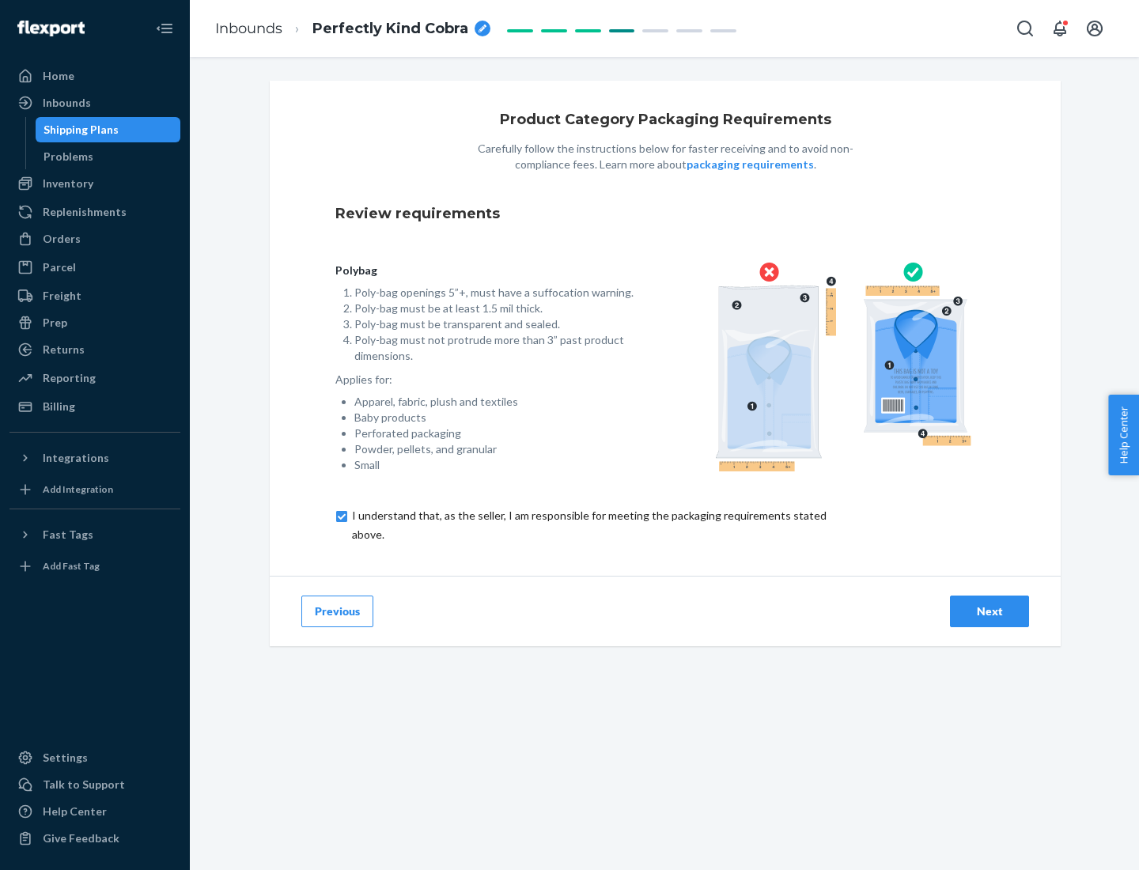
click at [989, 610] on div "Next" at bounding box center [989, 611] width 52 height 16
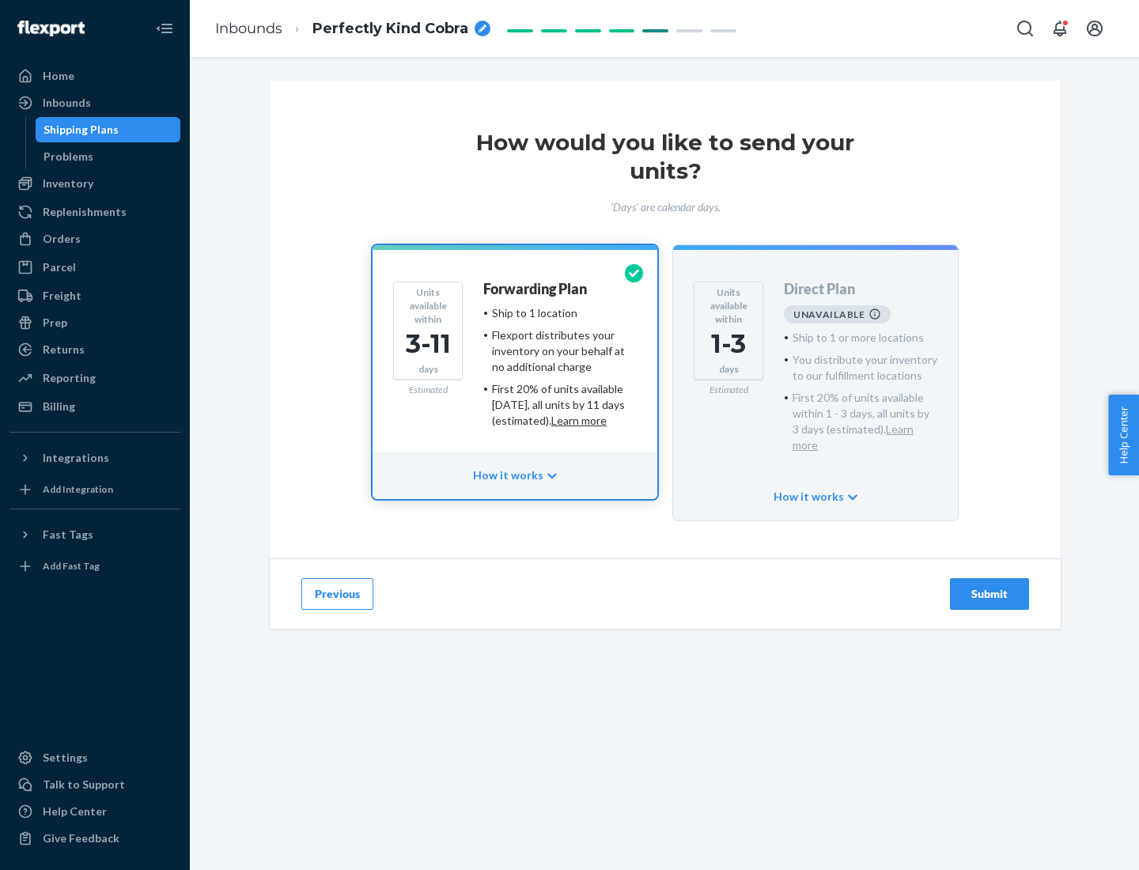
click at [536, 289] on h4 "Forwarding Plan" at bounding box center [535, 289] width 104 height 16
click at [989, 586] on div "Submit" at bounding box center [989, 594] width 52 height 16
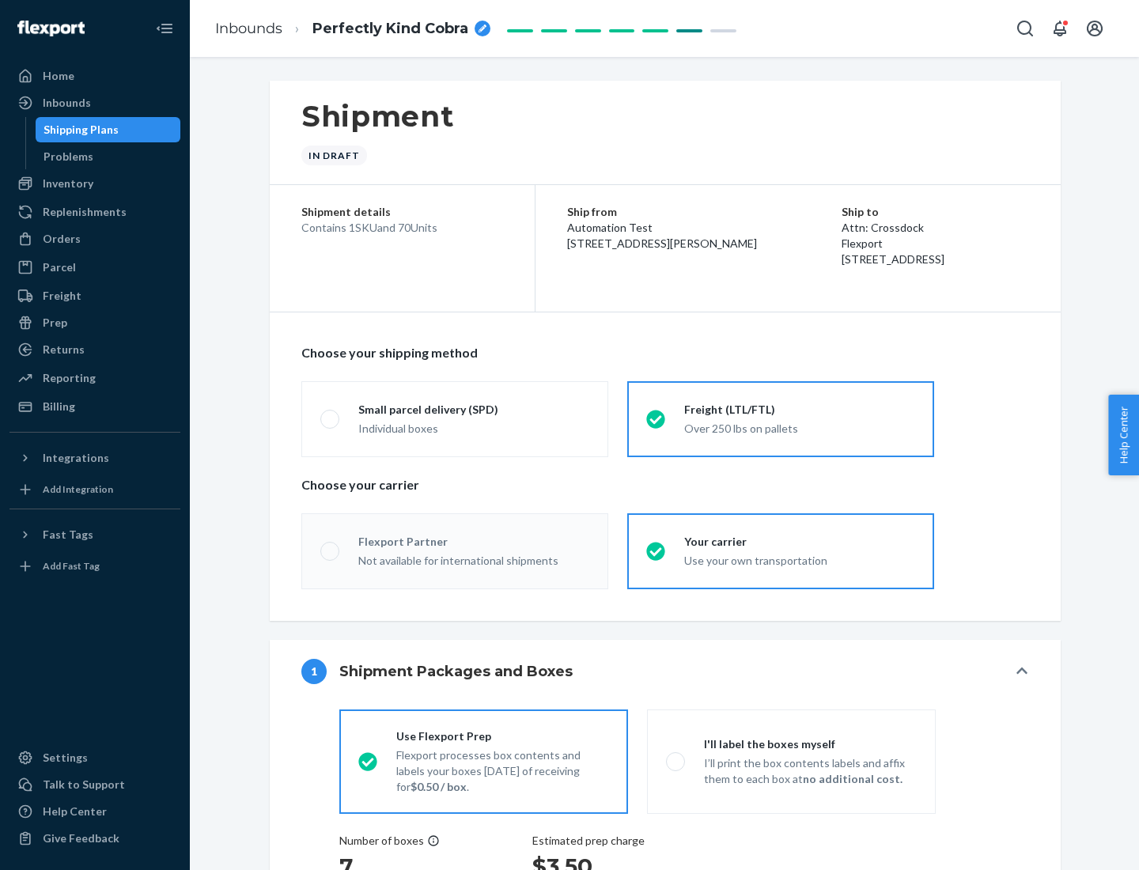
radio input "true"
radio input "false"
radio input "true"
radio input "false"
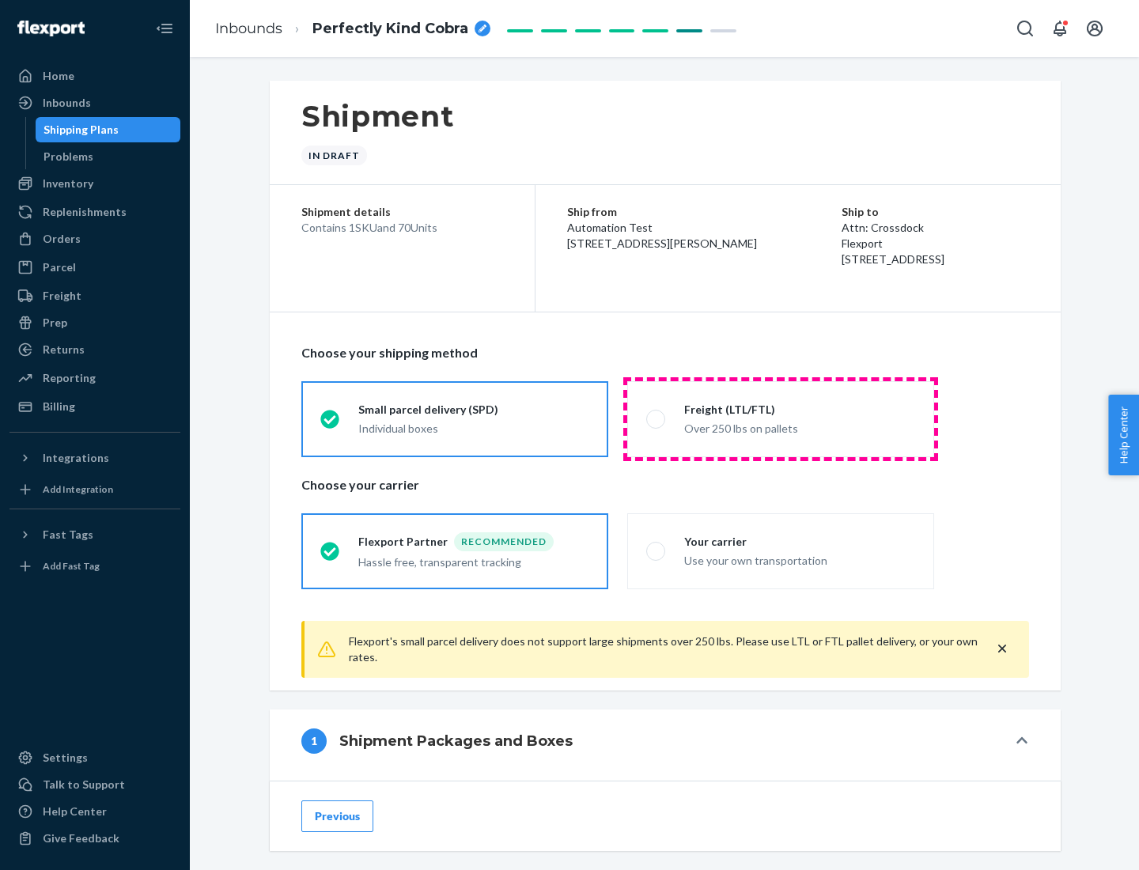
click at [780, 418] on div "Over 250 lbs on pallets" at bounding box center [799, 426] width 231 height 19
click at [656, 418] on input "Freight (LTL/FTL) Over 250 lbs on pallets" at bounding box center [651, 419] width 10 height 10
radio input "true"
radio input "false"
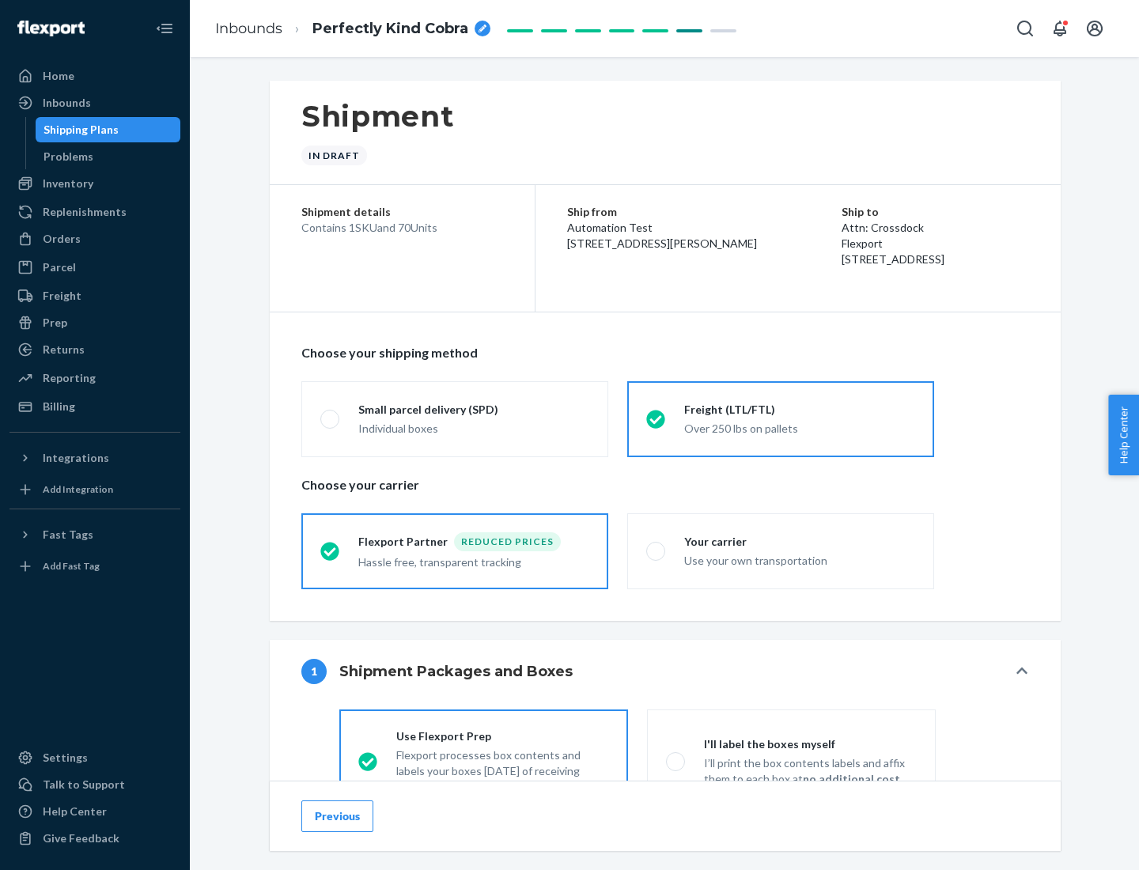
scroll to position [88, 0]
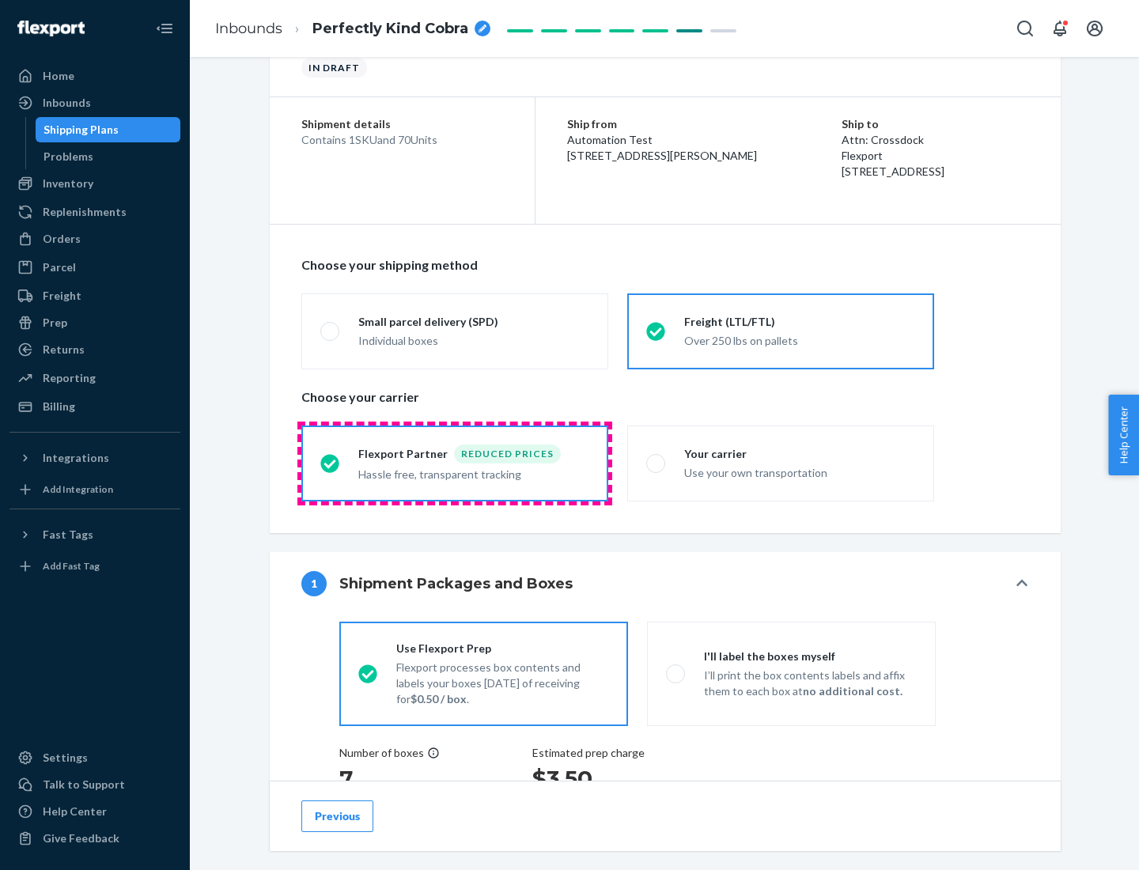
click at [455, 463] on div "Hassle free, transparent tracking" at bounding box center [473, 472] width 231 height 19
click at [330, 463] on input "Flexport Partner Reduced prices Hassle free, transparent tracking" at bounding box center [325, 463] width 10 height 10
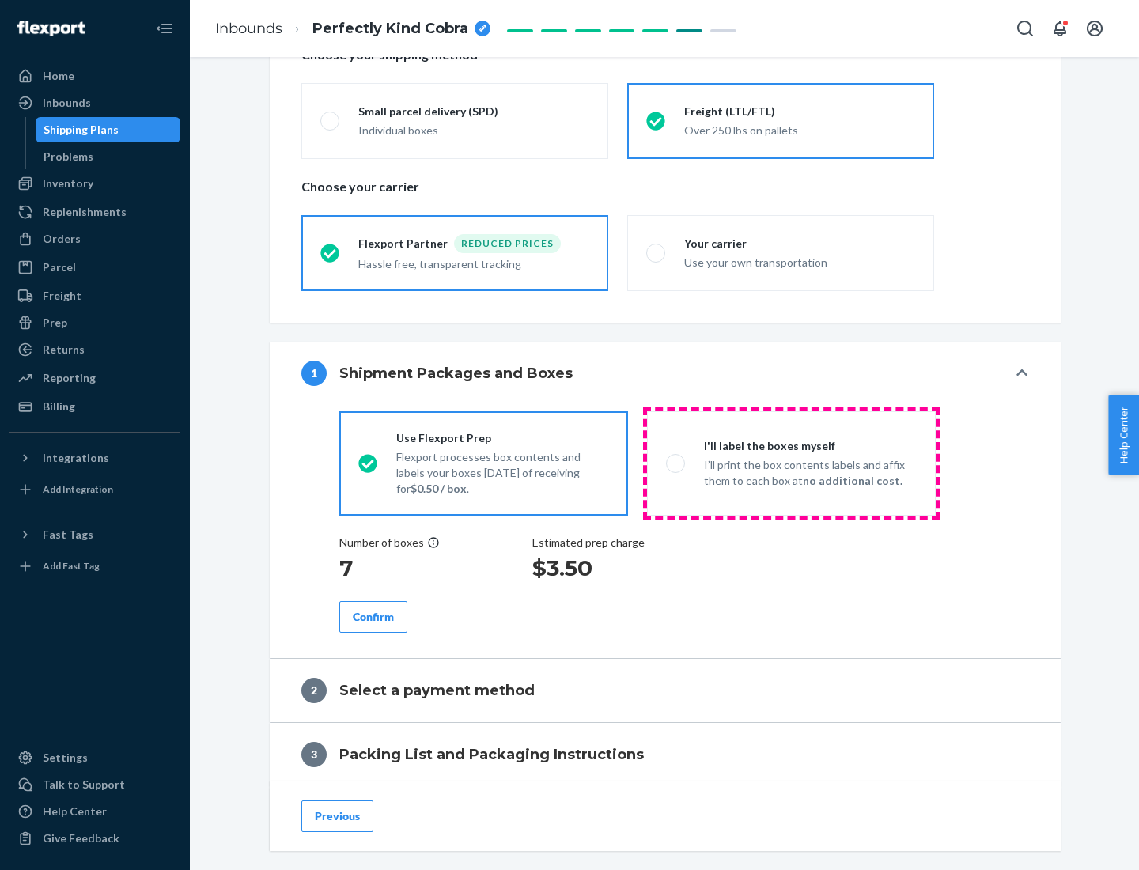
click at [791, 463] on p "I’ll print the box contents labels and affix them to each box at no additional …" at bounding box center [810, 473] width 213 height 32
click at [676, 463] on input "I'll label the boxes myself I’ll print the box contents labels and affix them t…" at bounding box center [671, 463] width 10 height 10
radio input "true"
radio input "false"
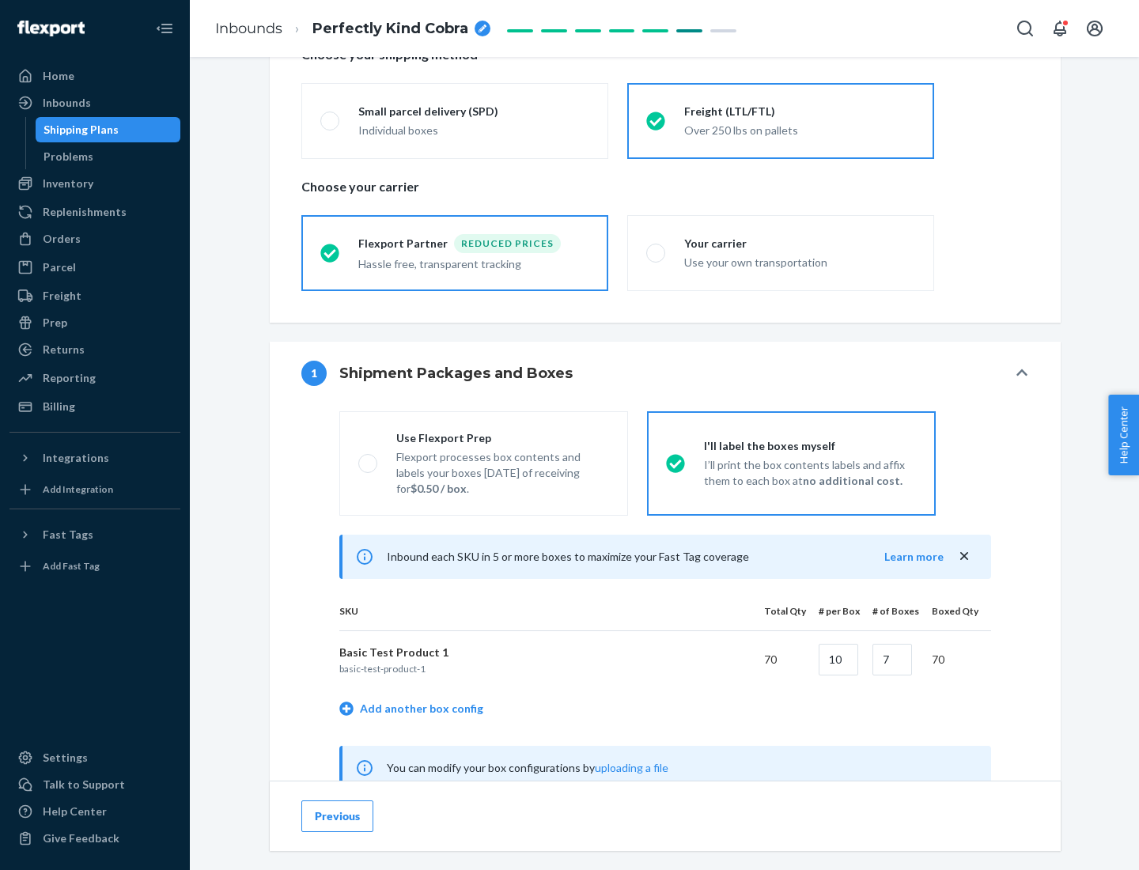
scroll to position [494, 0]
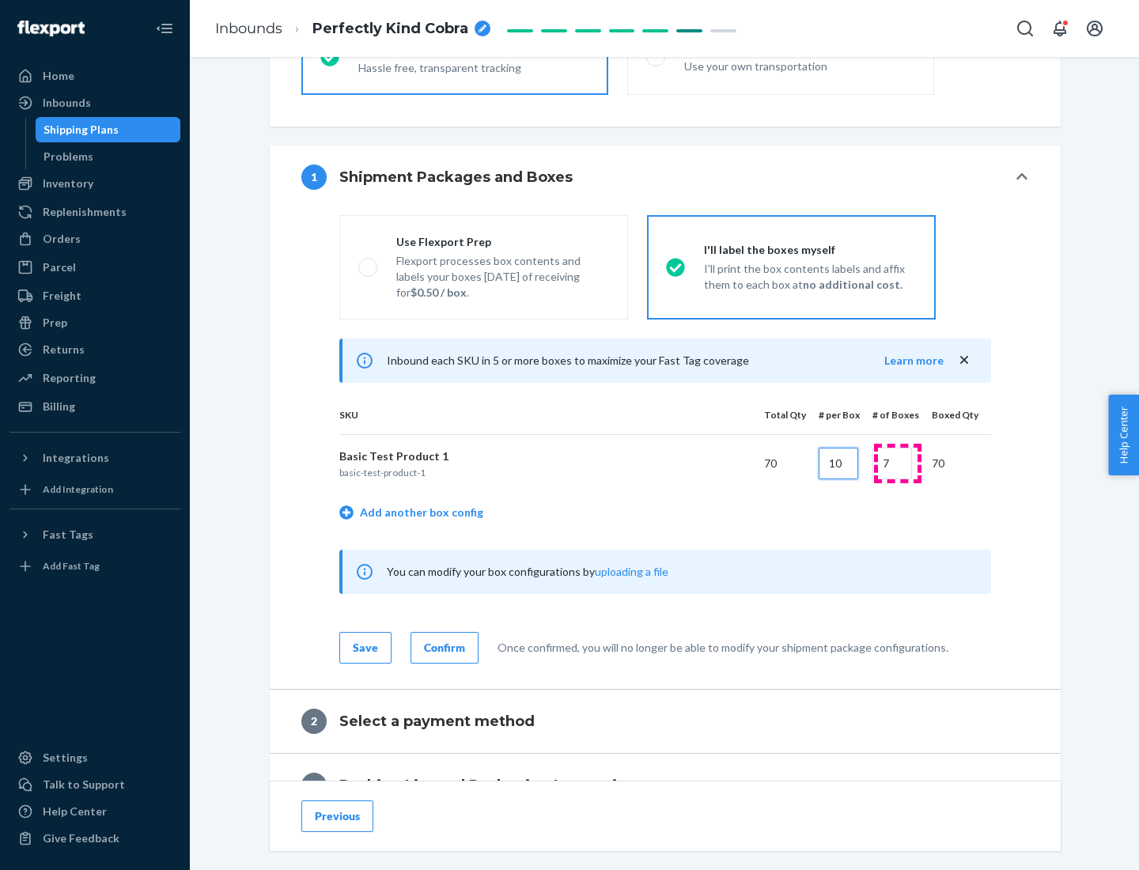
type input "10"
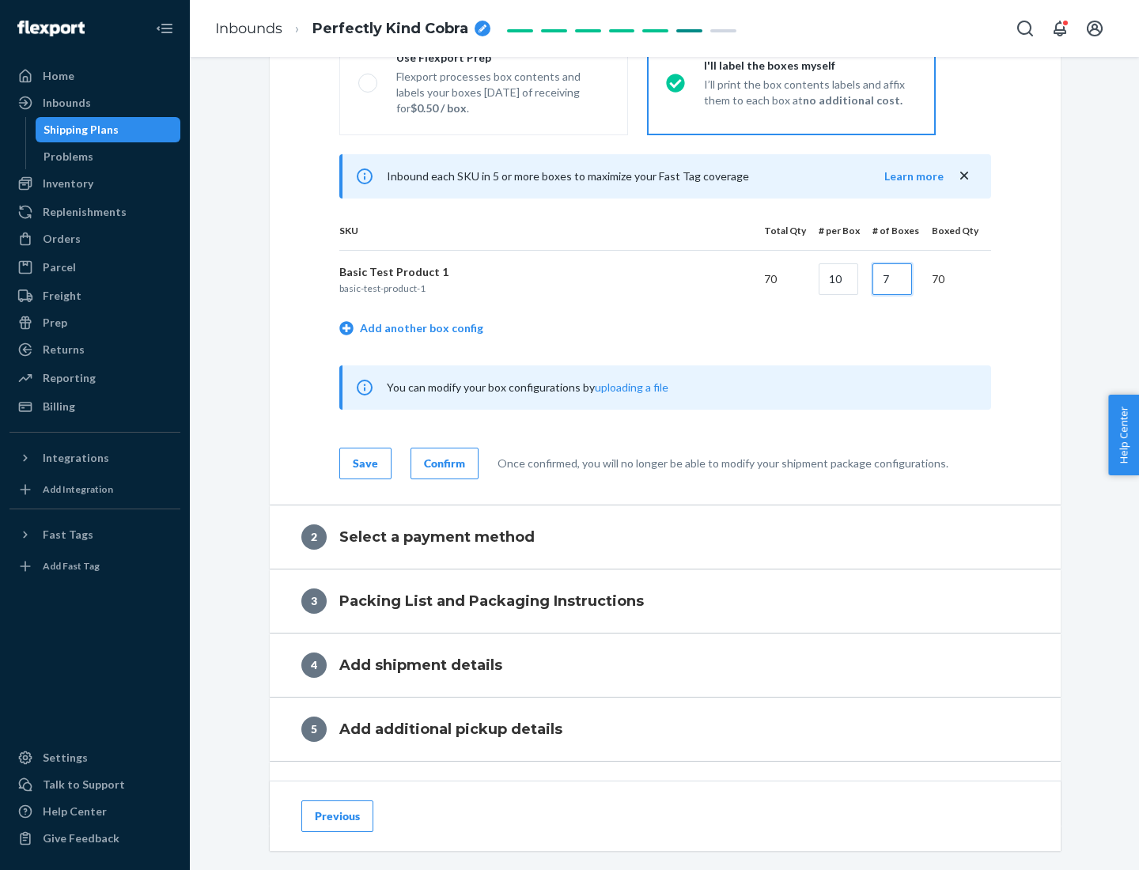
type input "7"
click at [442, 463] on div "Confirm" at bounding box center [444, 463] width 41 height 16
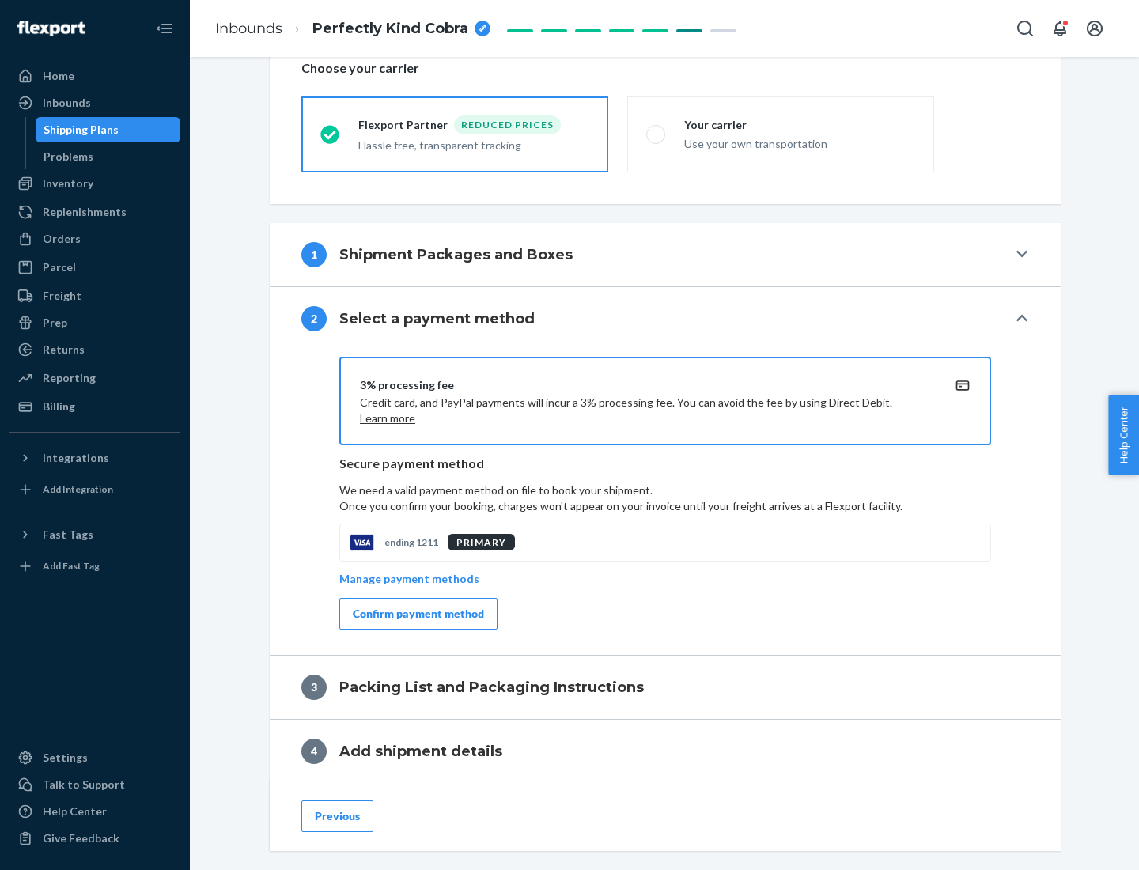
scroll to position [567, 0]
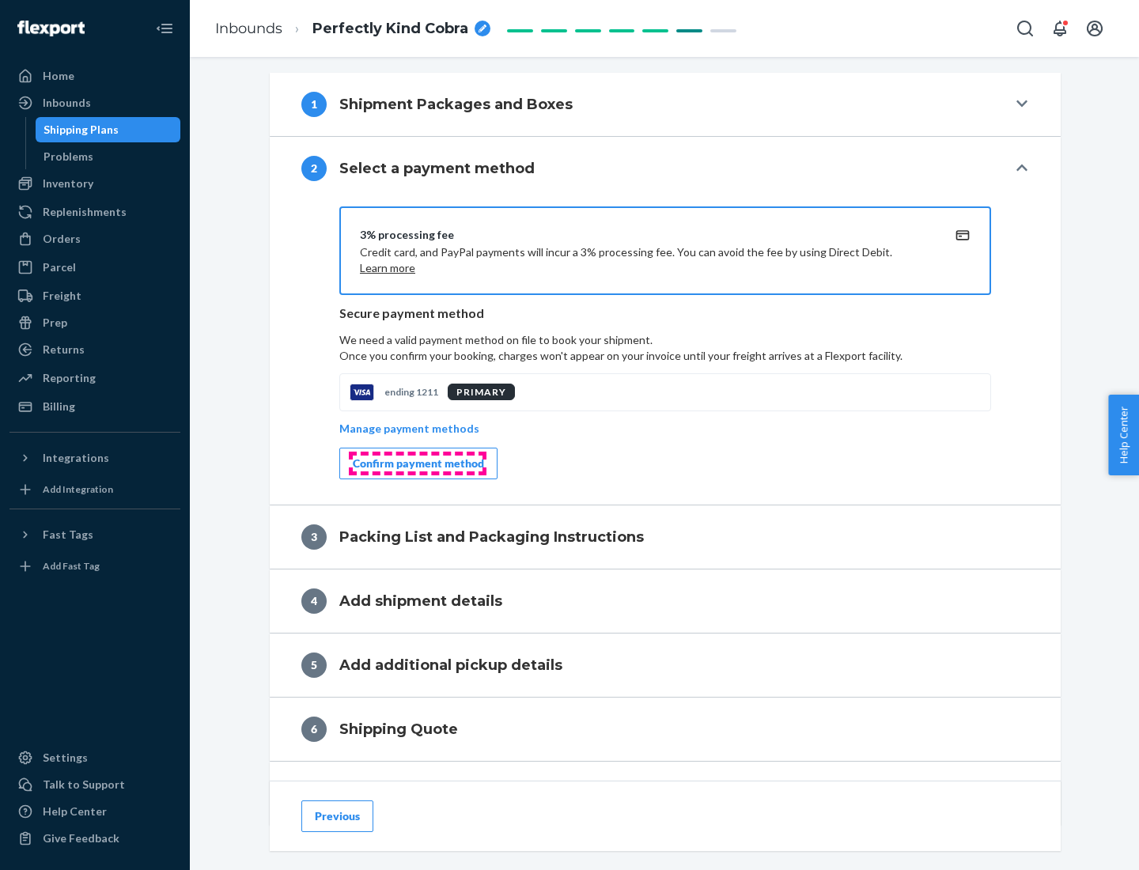
click at [417, 463] on div "Confirm payment method" at bounding box center [418, 463] width 131 height 16
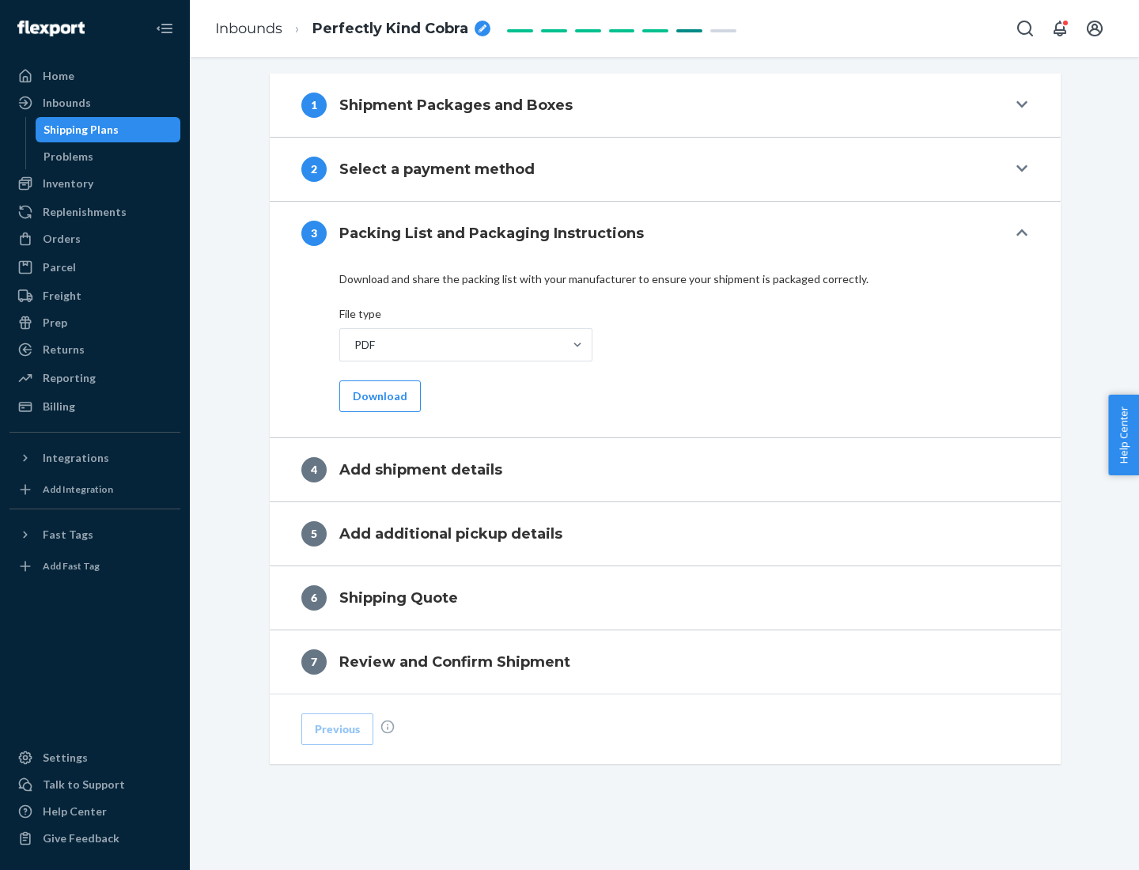
scroll to position [499, 0]
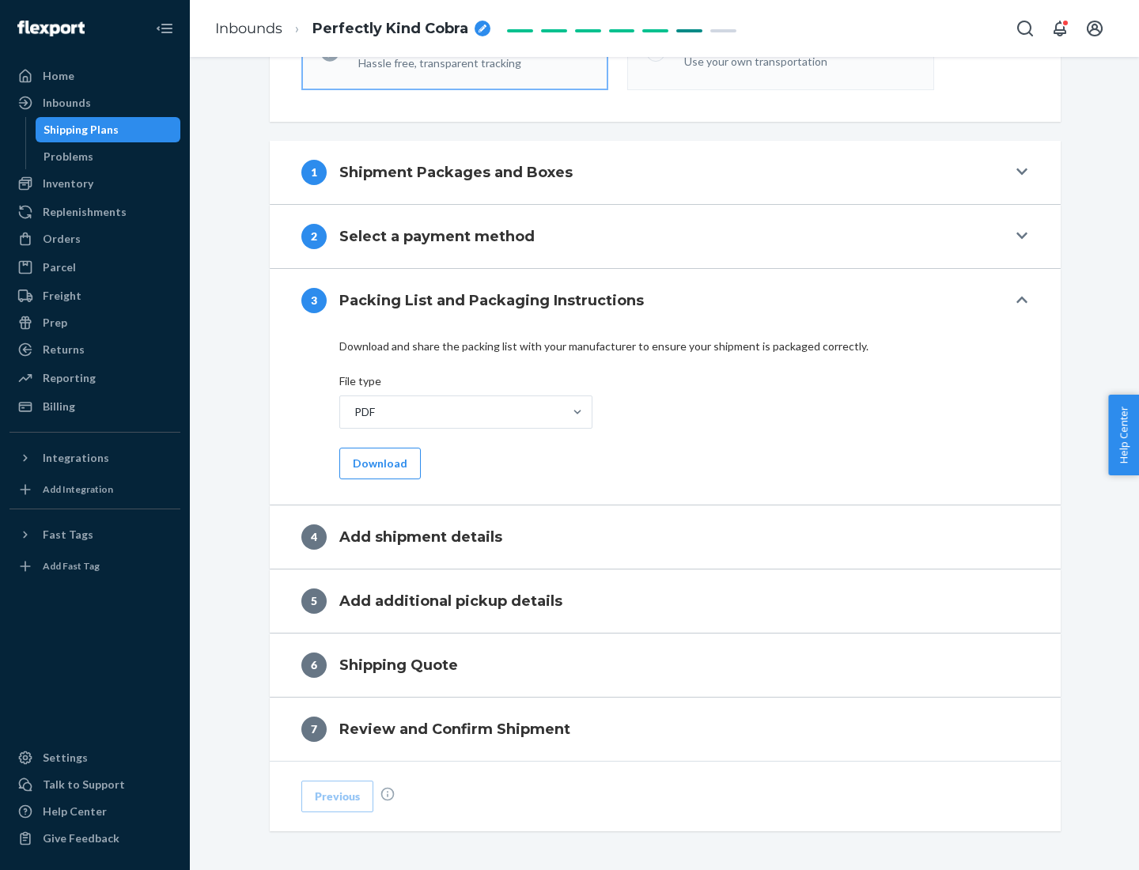
click at [378, 463] on button "Download" at bounding box center [379, 464] width 81 height 32
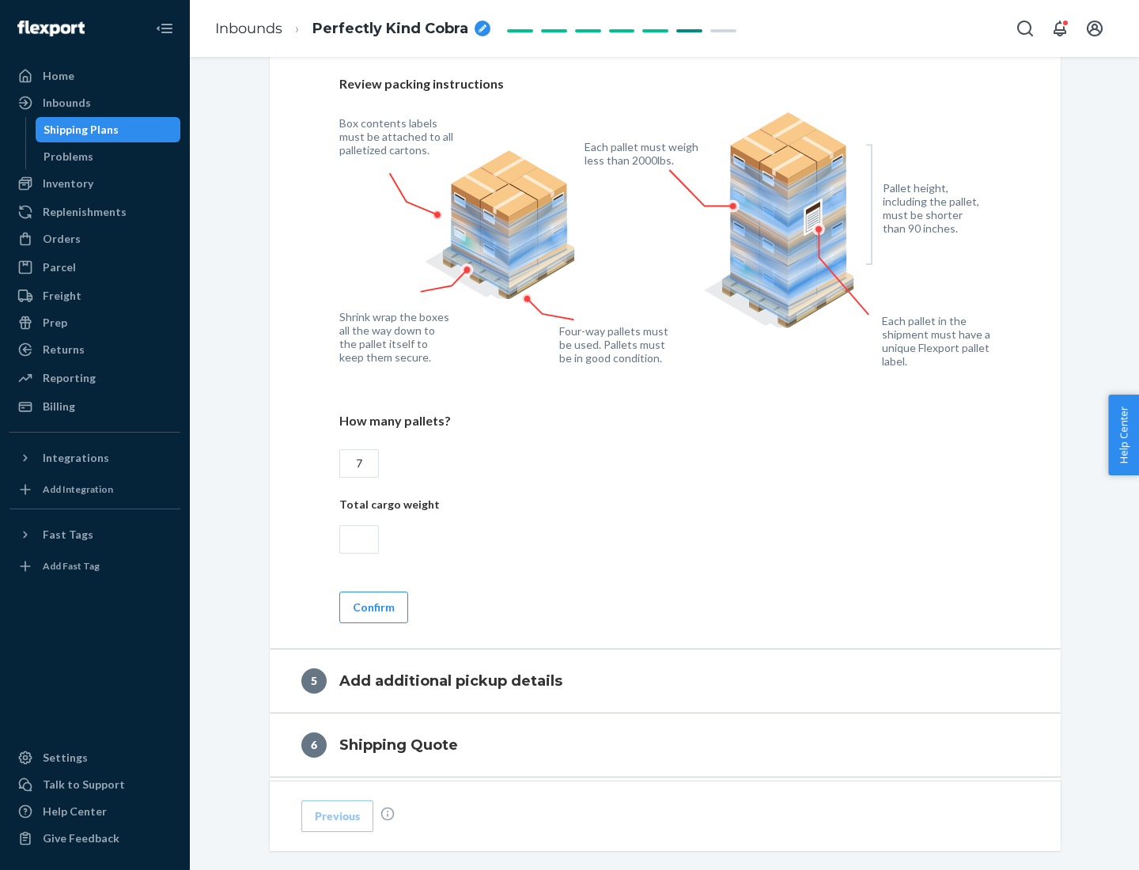
scroll to position [1026, 0]
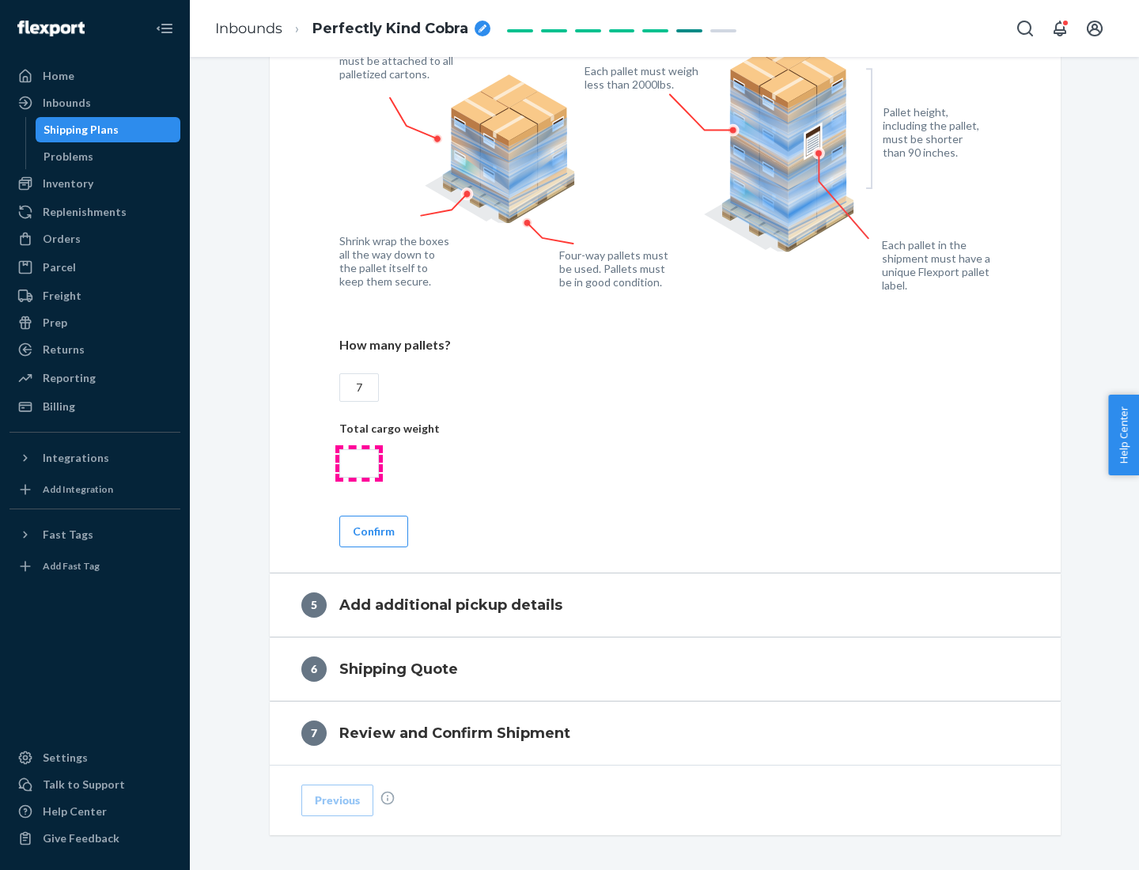
type input "7"
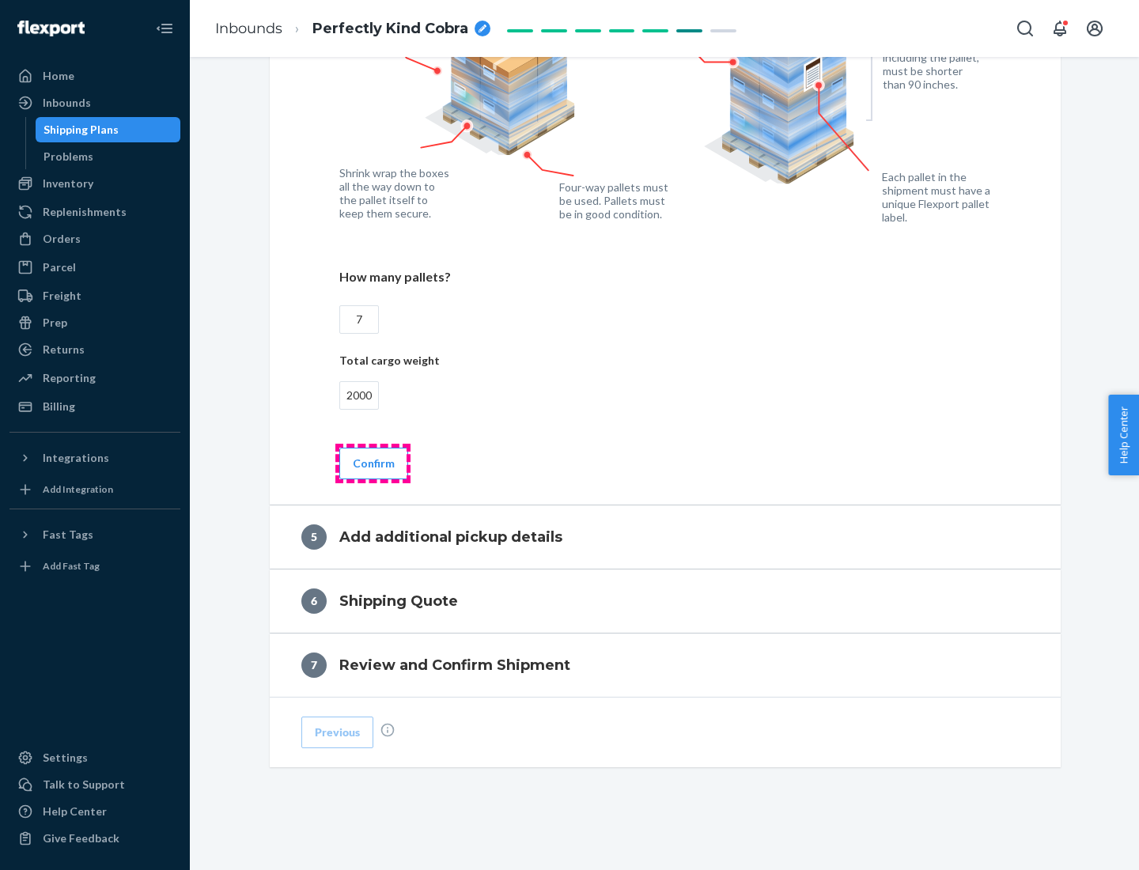
type input "2000"
click at [372, 463] on button "Confirm" at bounding box center [373, 464] width 69 height 32
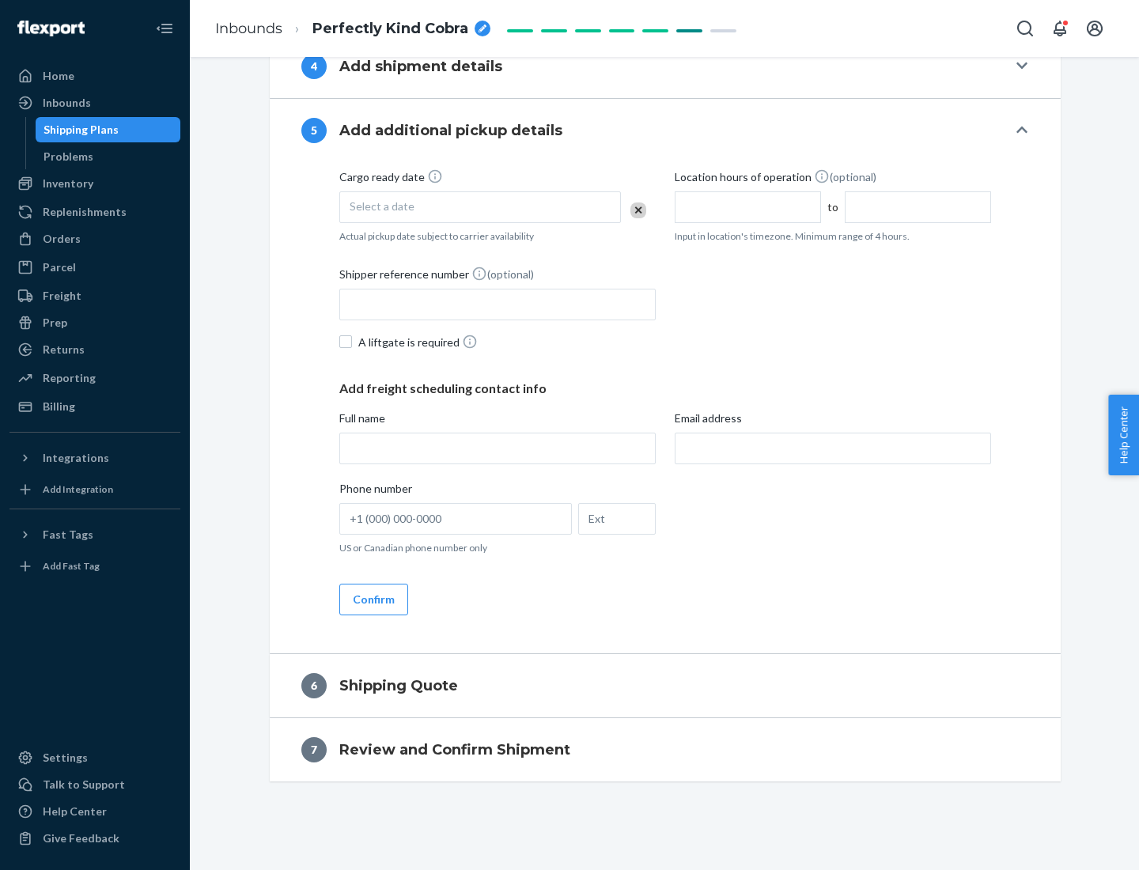
scroll to position [541, 0]
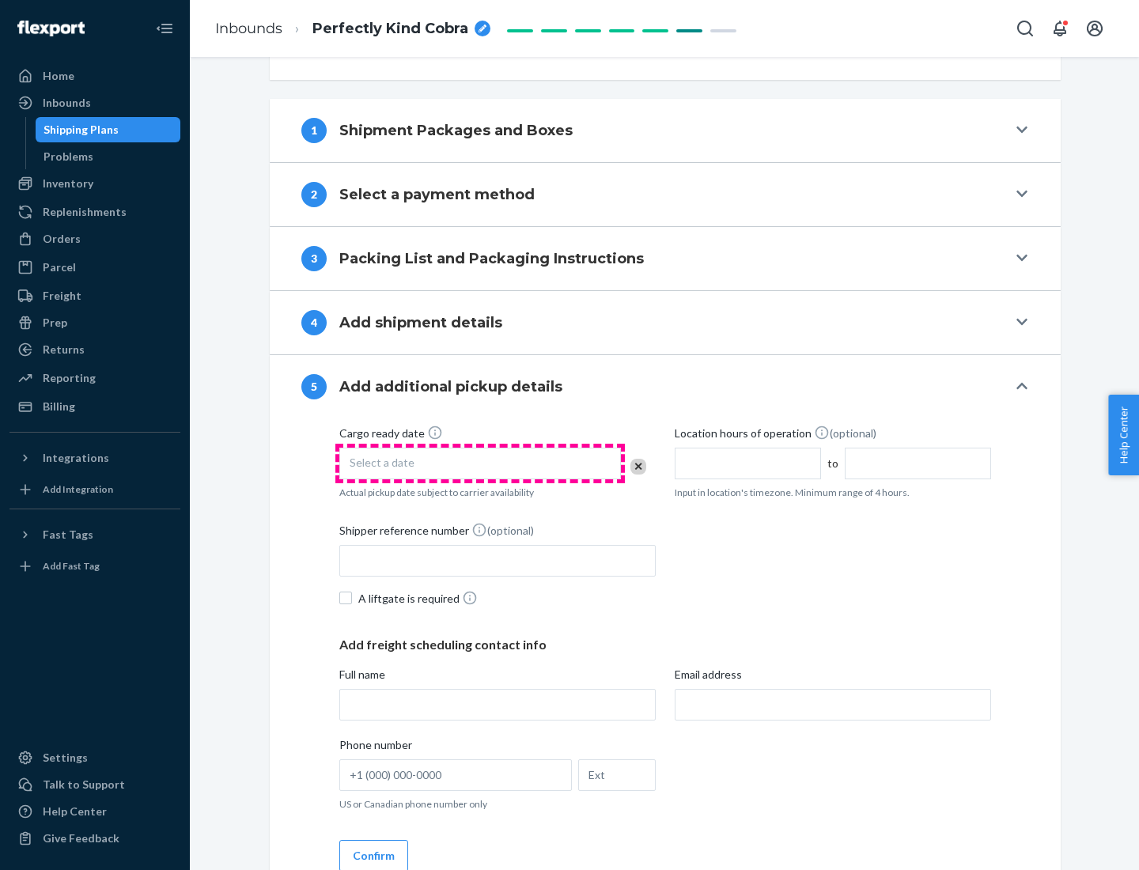
click at [480, 463] on div "Select a date" at bounding box center [479, 464] width 281 height 32
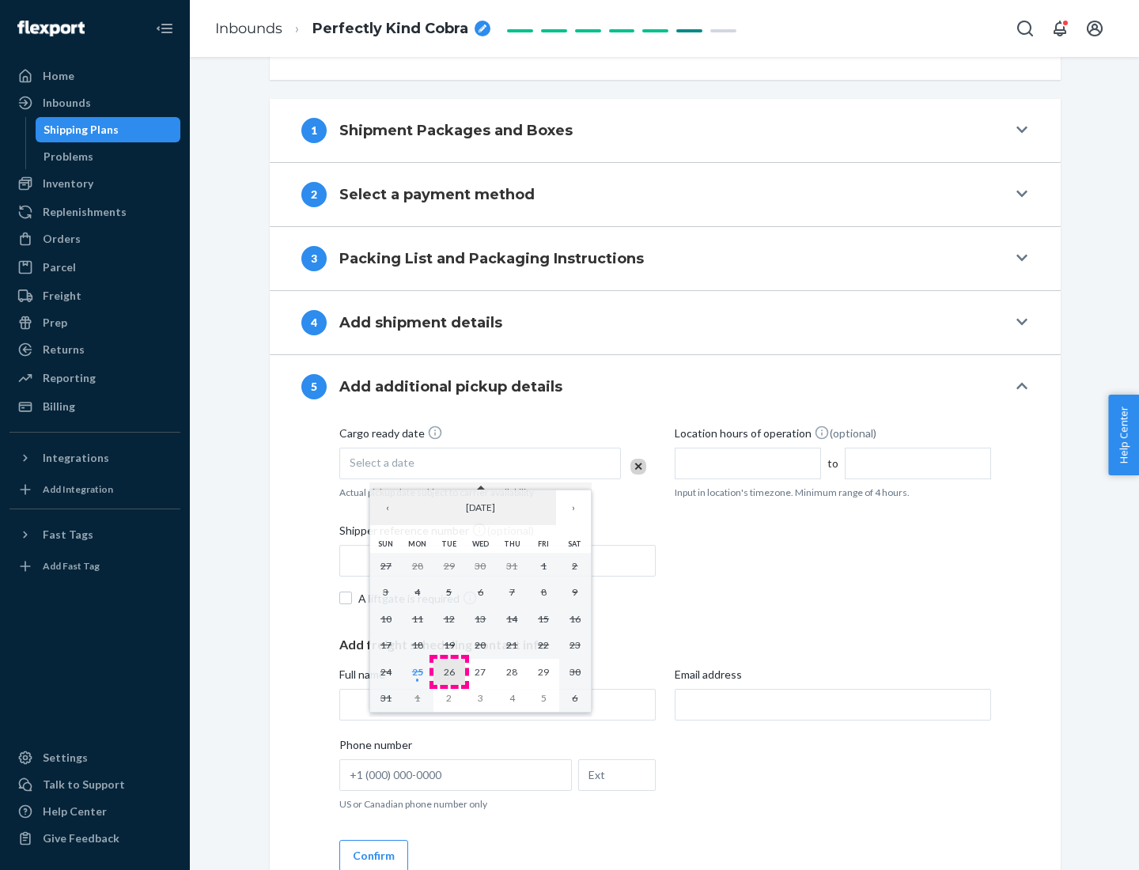
click at [448, 671] on abbr "26" at bounding box center [449, 672] width 11 height 12
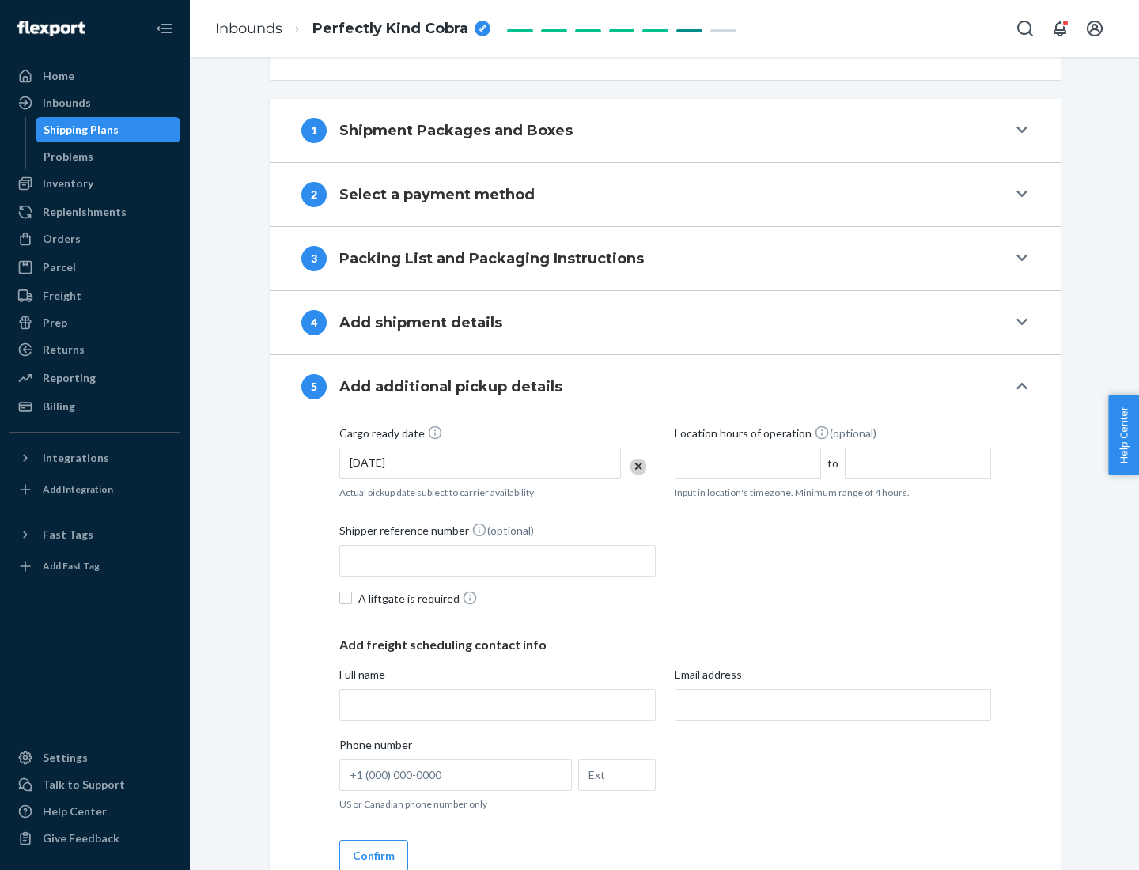
scroll to position [782, 0]
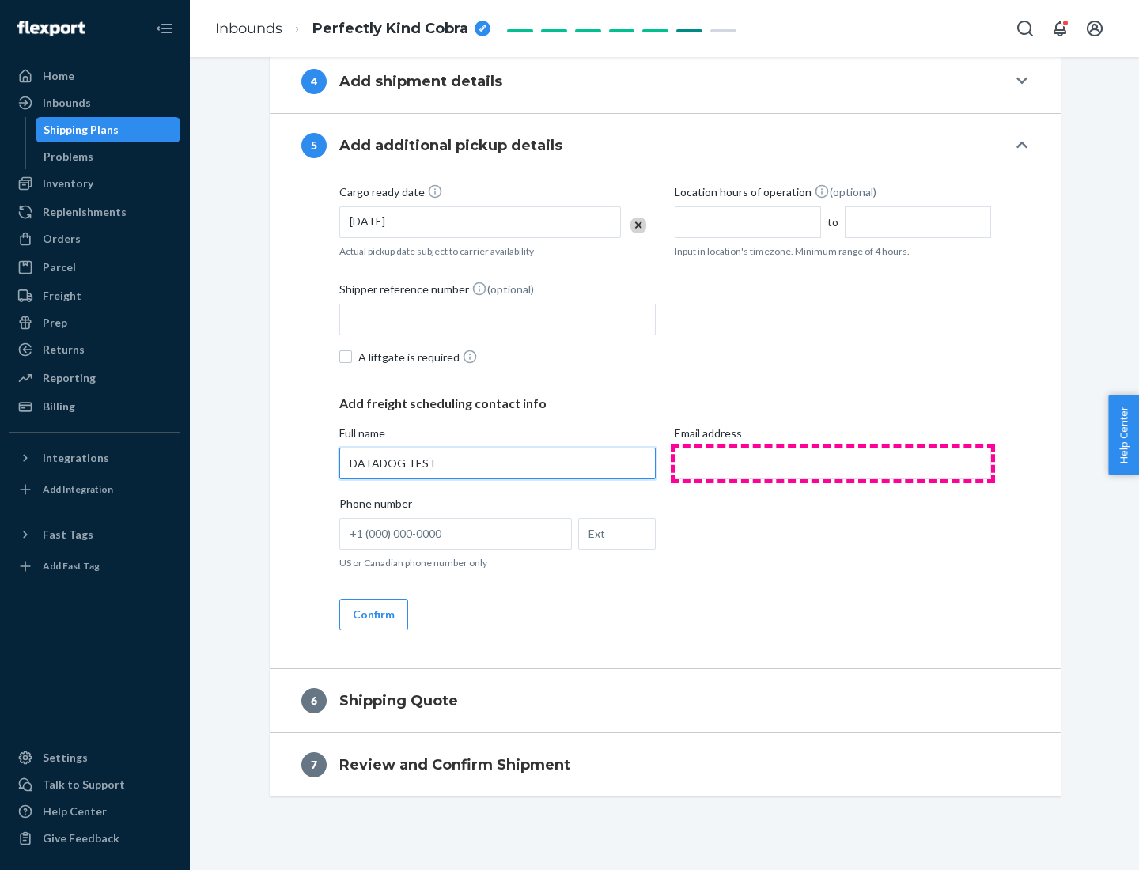
type input "DATADOG TEST"
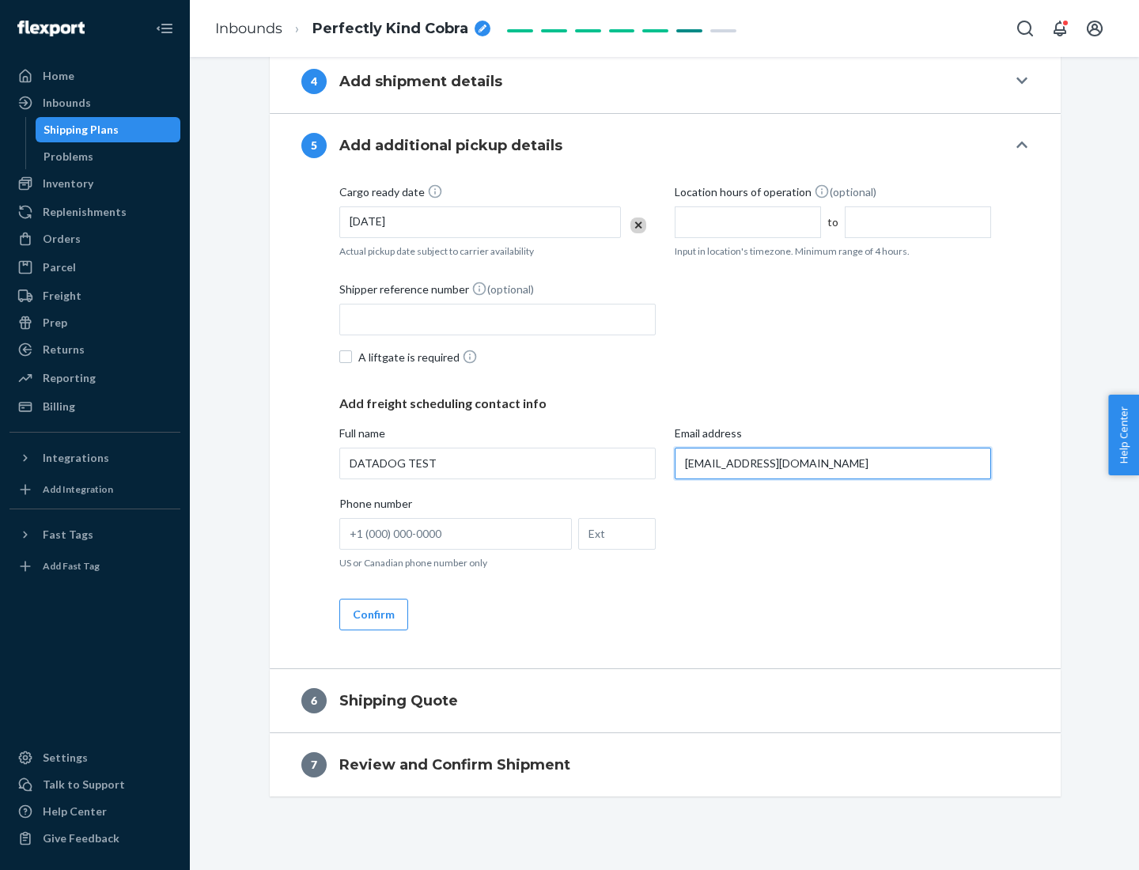
scroll to position [797, 0]
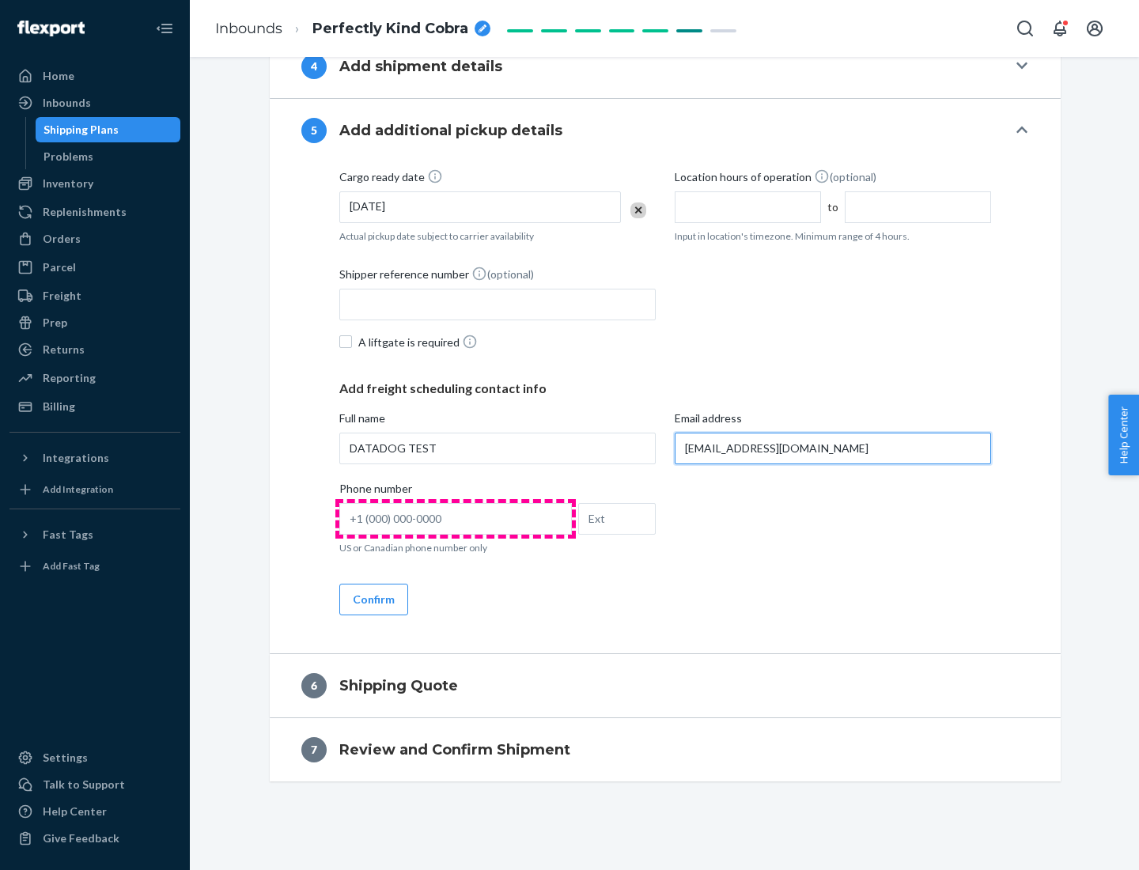
type input "[EMAIL_ADDRESS][DOMAIN_NAME]"
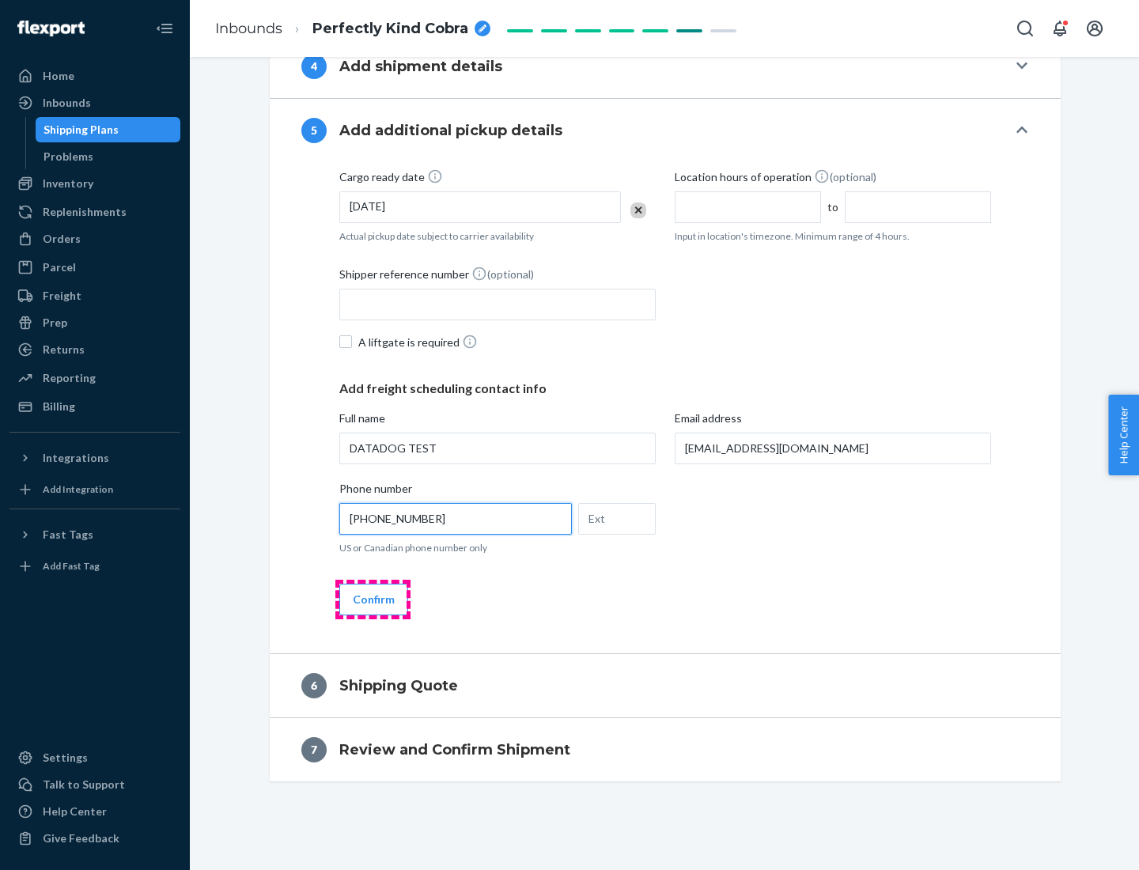
type input "[PHONE_NUMBER]"
click at [372, 599] on button "Confirm" at bounding box center [373, 600] width 69 height 32
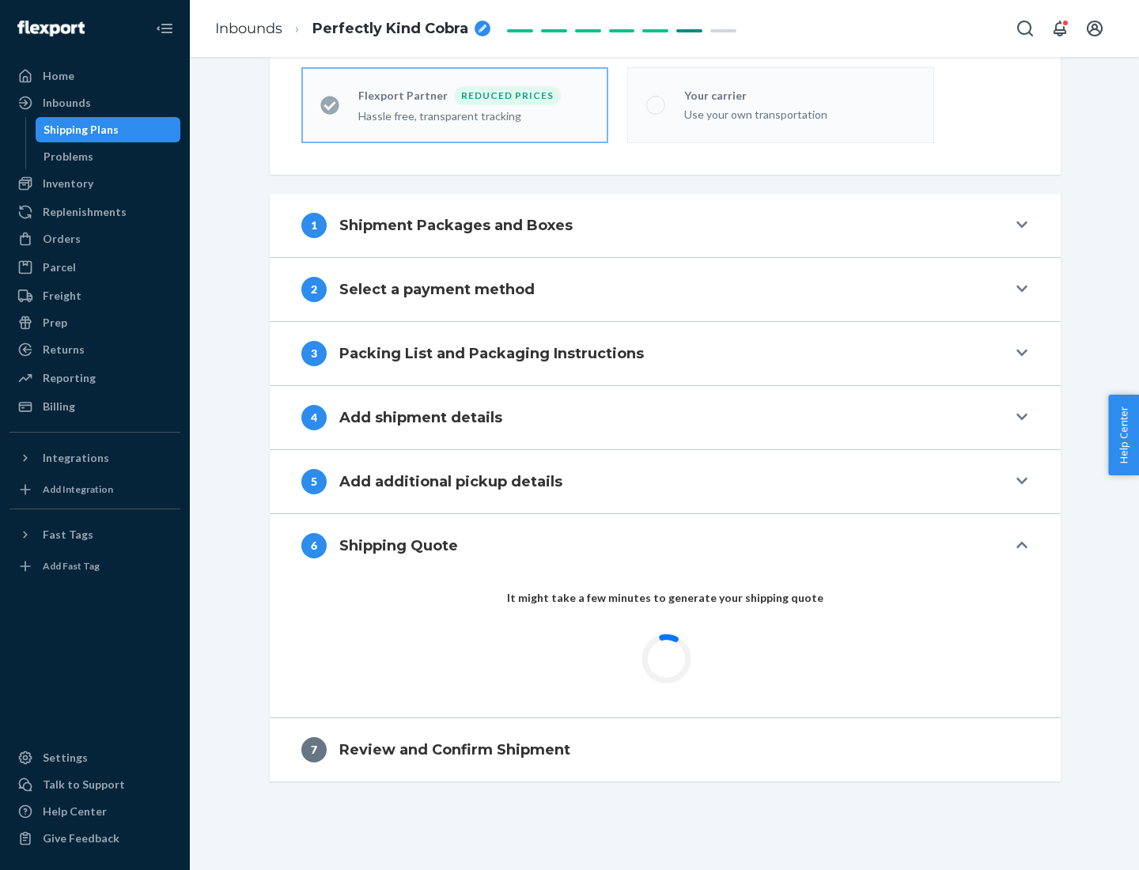
scroll to position [503, 0]
